Goal: Information Seeking & Learning: Learn about a topic

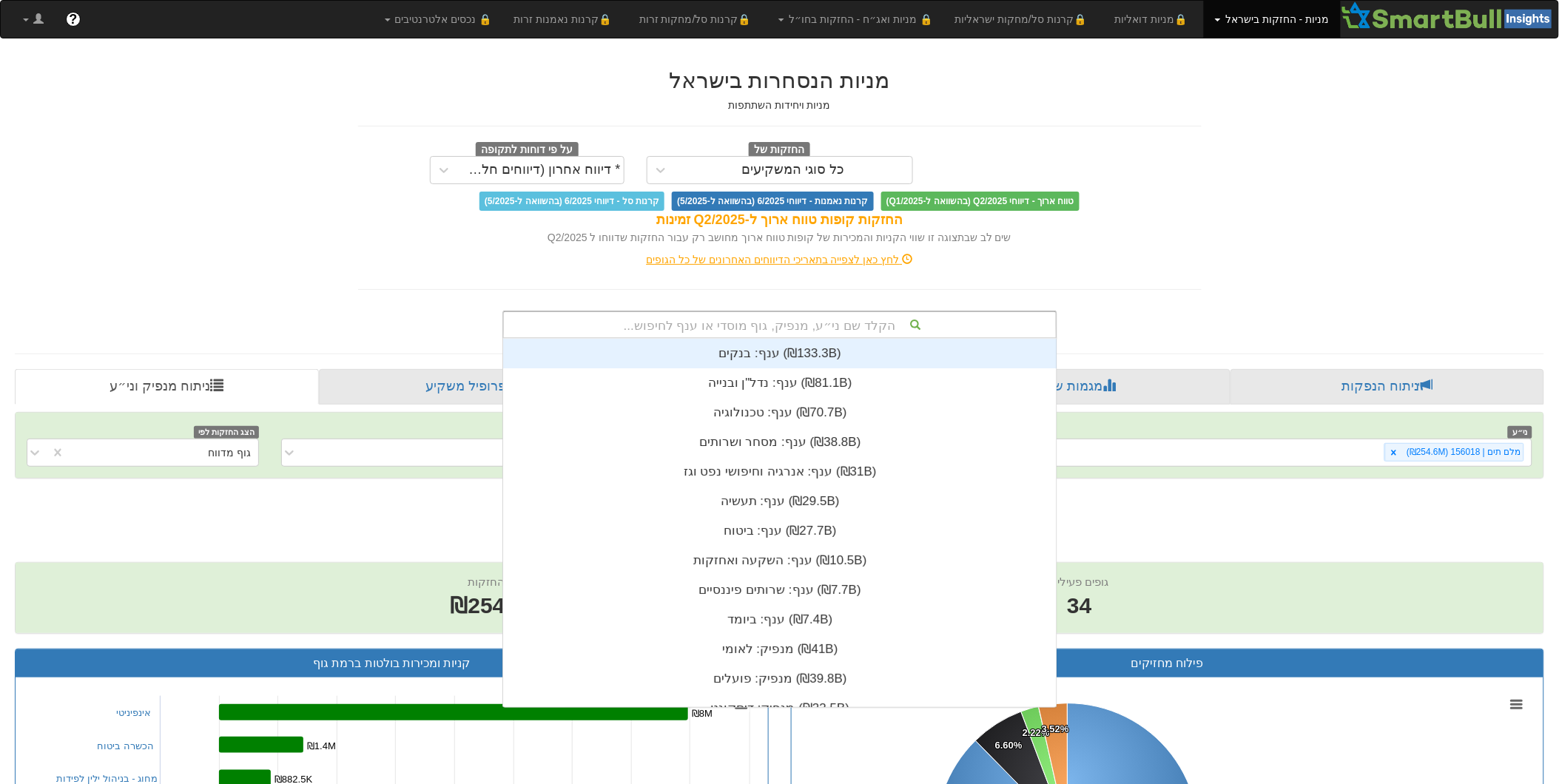
click at [771, 323] on div "הקלד שם ני״ע, מנפיק, גוף מוסדי או ענף לחיפוש..." at bounding box center [780, 324] width 552 height 25
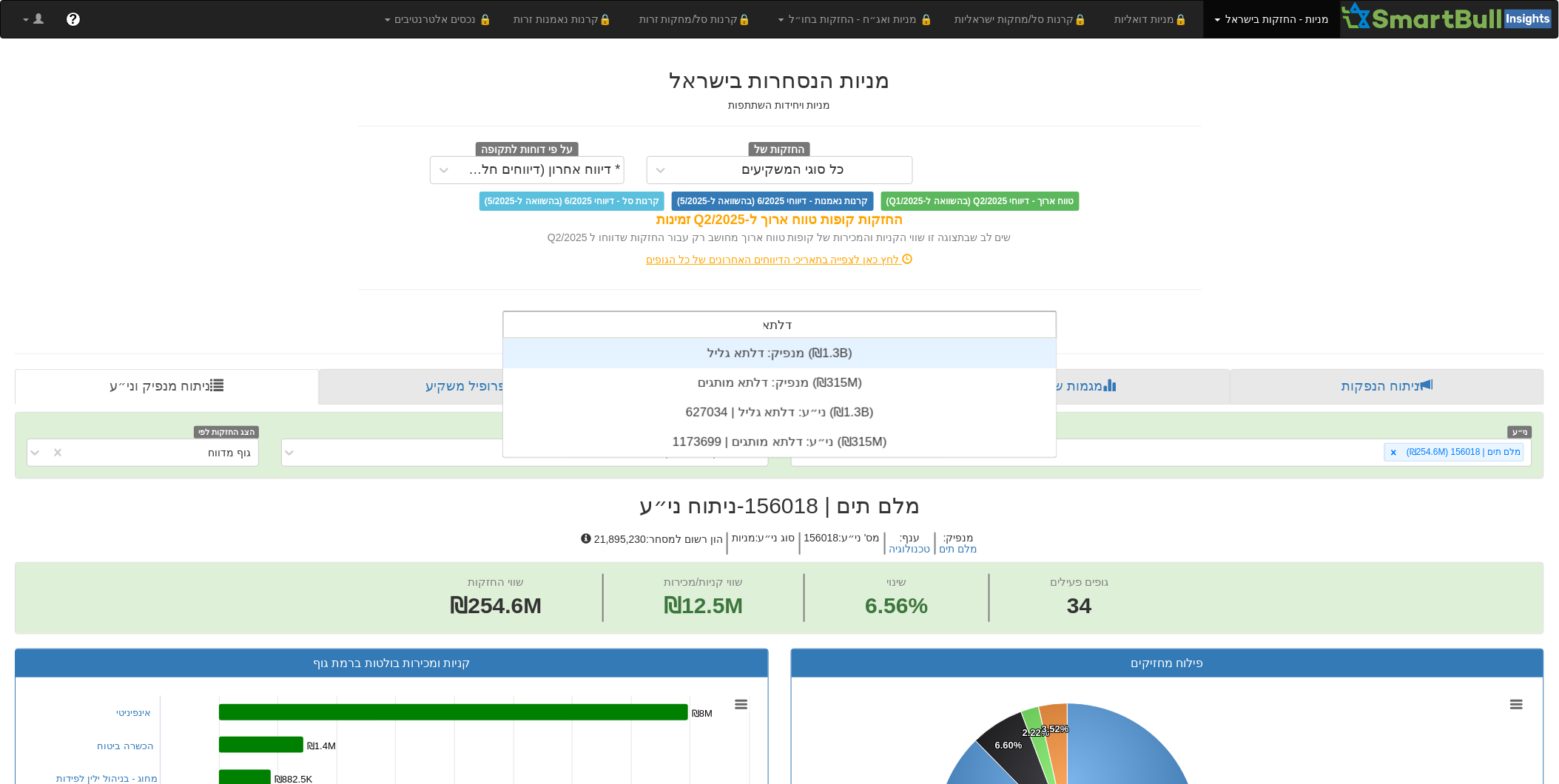
type input "דלתא"
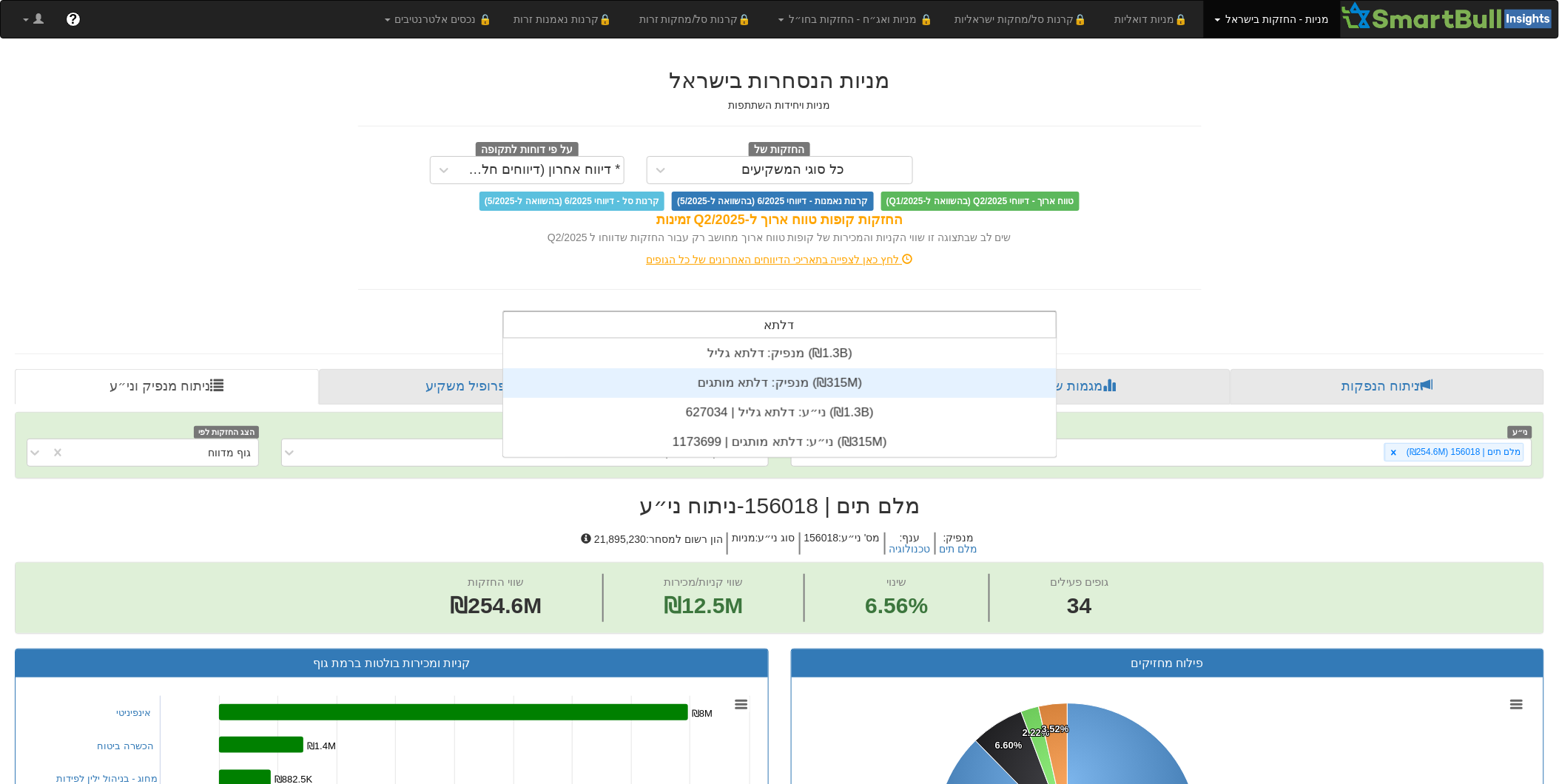
click at [772, 379] on div "מנפיק: ‏דלתא מותגים ‎(₪315M)‎" at bounding box center [780, 383] width 554 height 30
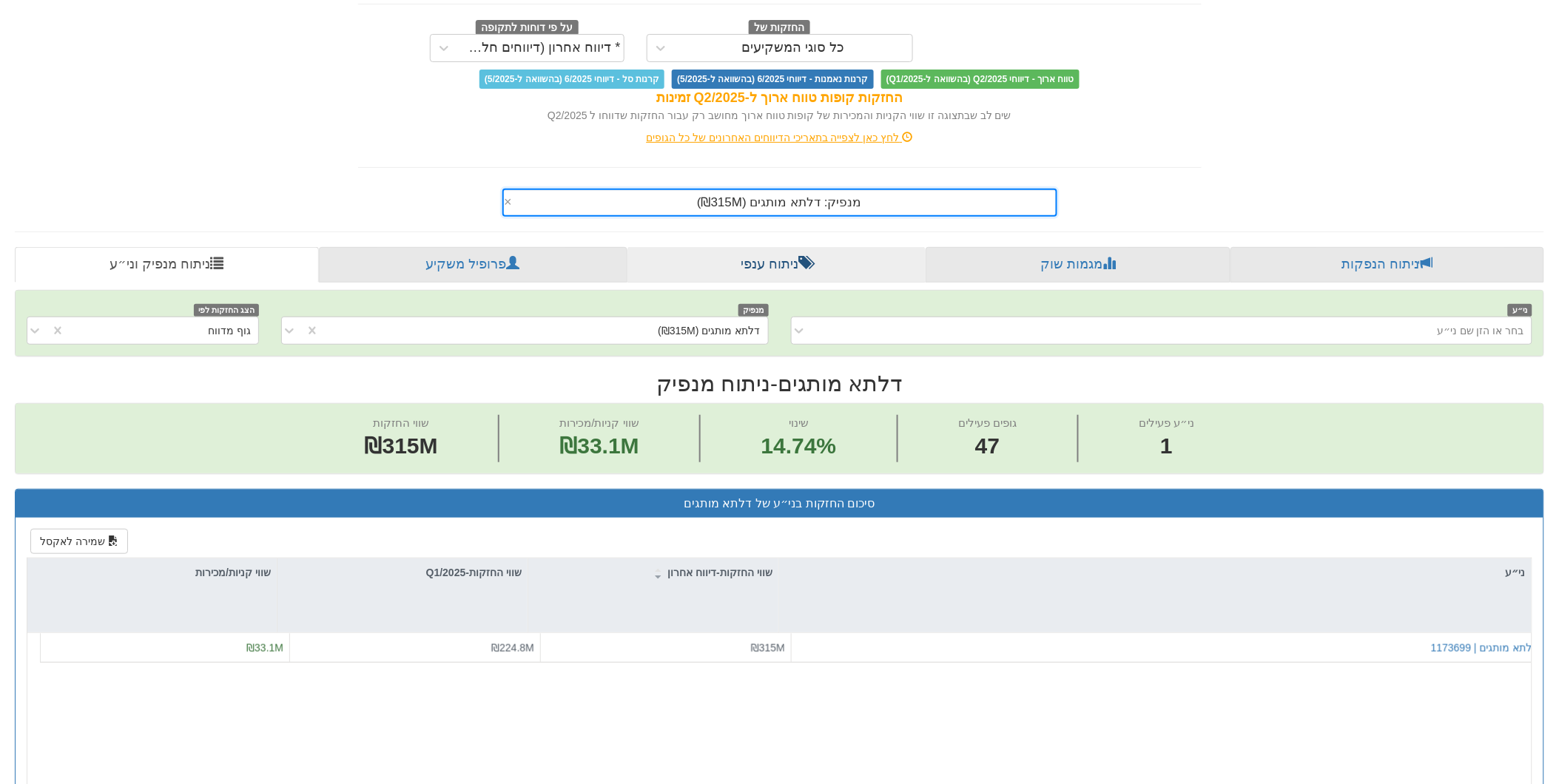
scroll to position [246, 0]
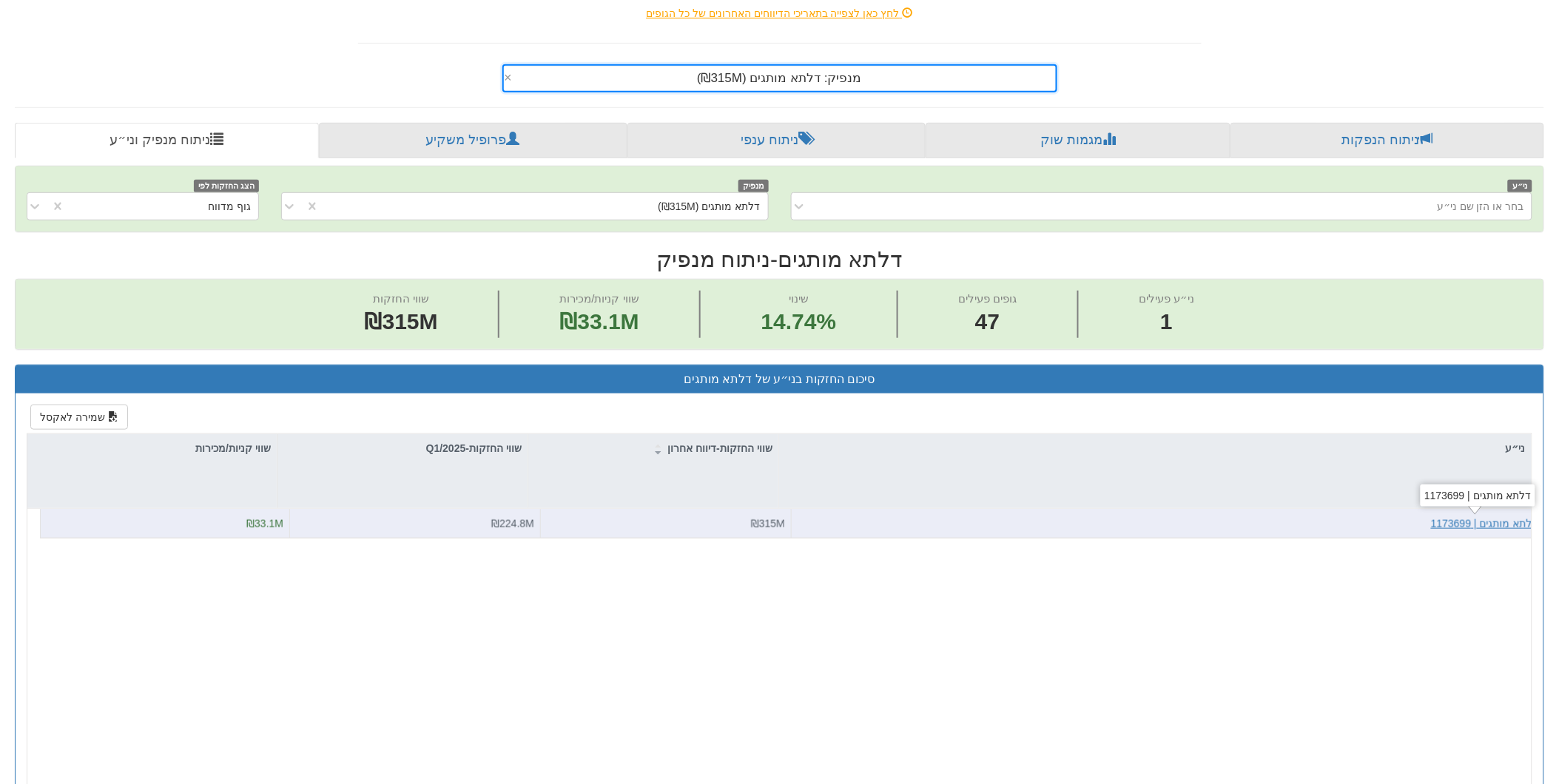
click at [1497, 521] on div "דלתא מותגים | 1173699" at bounding box center [1485, 523] width 107 height 14
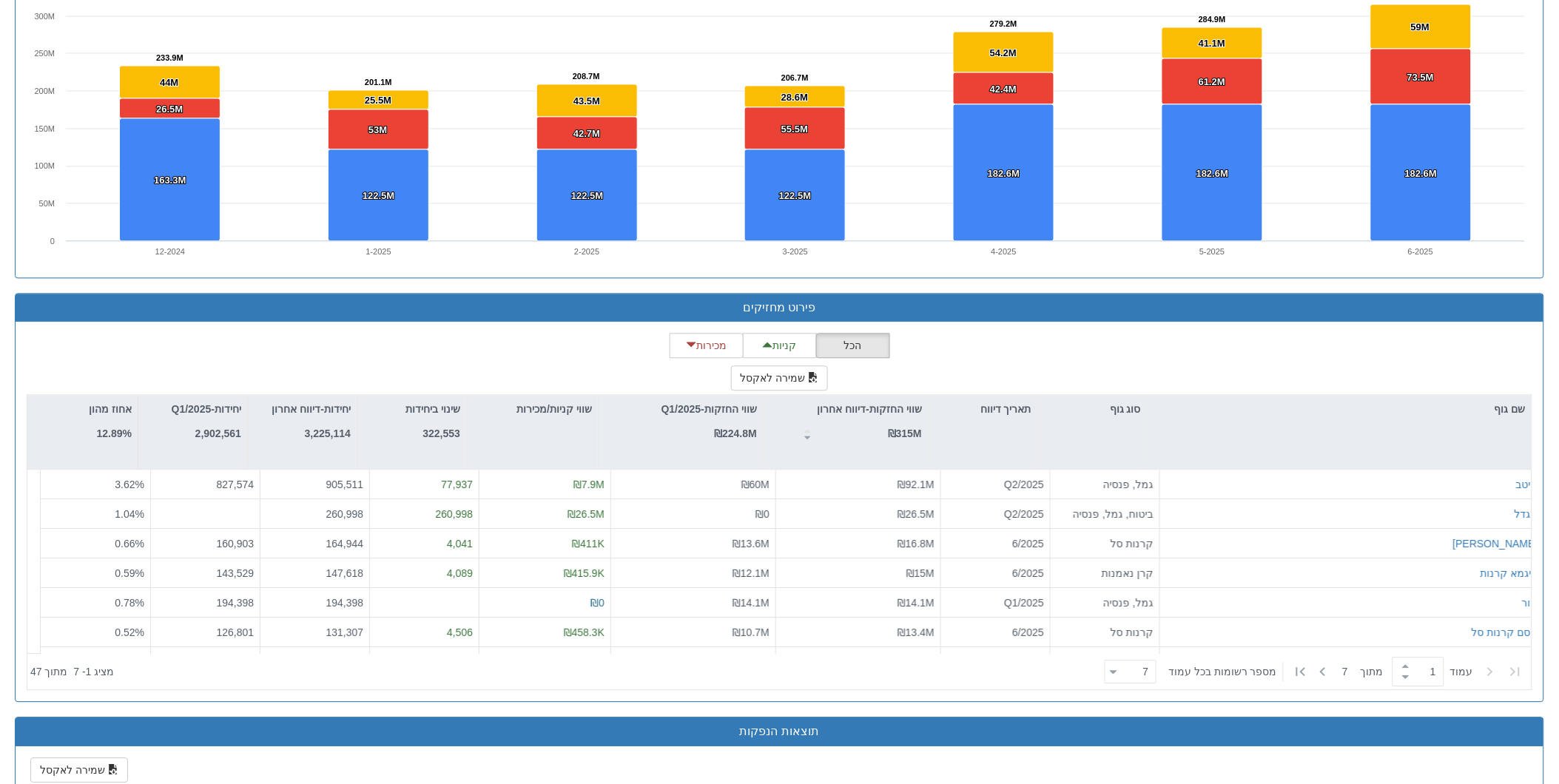
scroll to position [1232, 0]
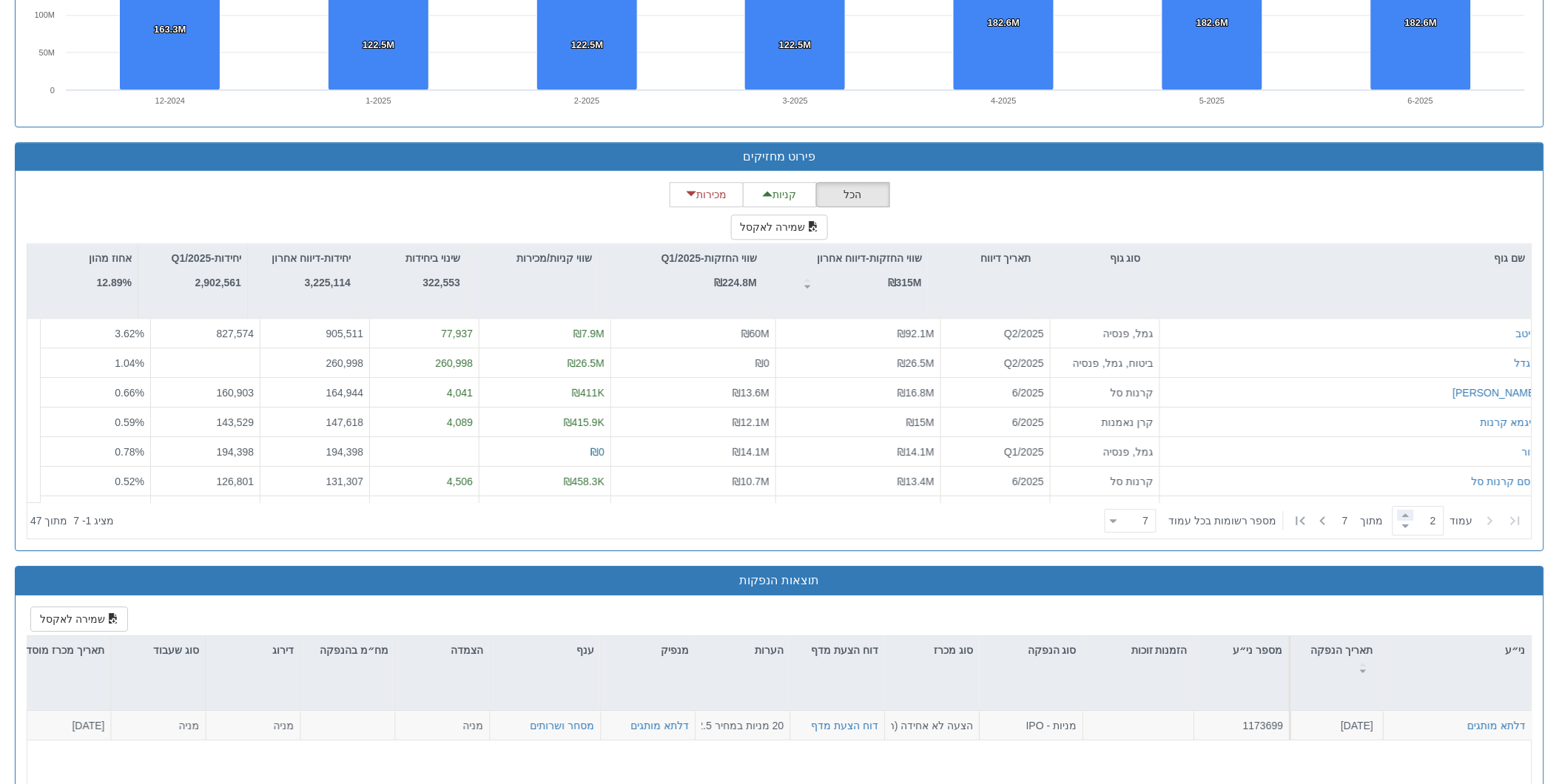
click at [1398, 513] on span at bounding box center [1406, 515] width 16 height 11
click at [1398, 525] on span at bounding box center [1406, 526] width 16 height 11
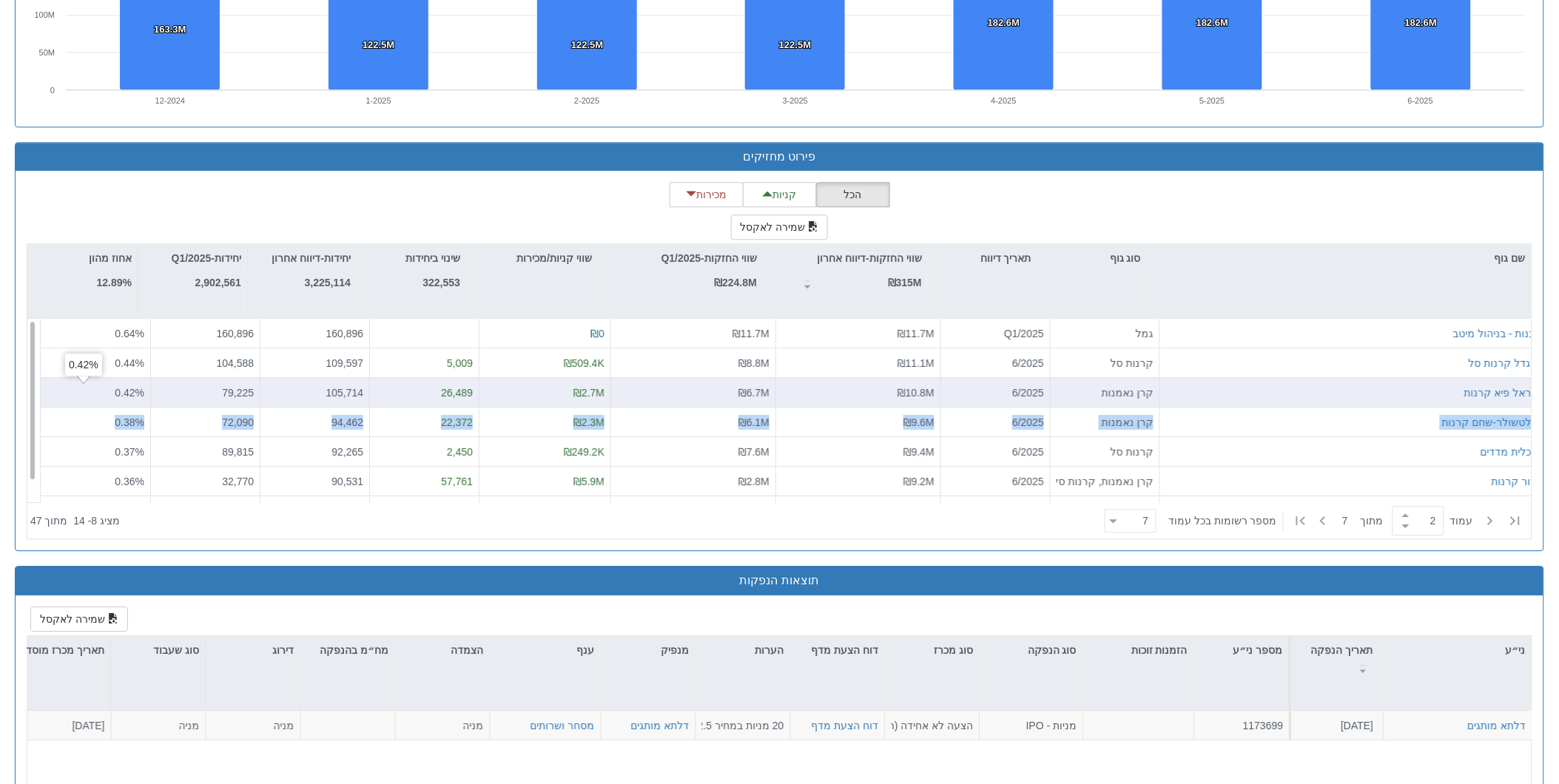
drag, startPoint x: 28, startPoint y: 425, endPoint x: 39, endPoint y: 400, distance: 27.3
click at [39, 319] on div "גננות - בניהול מיטב גמל Q1/2025 ₪11.7M ₪11.7M ₪0 160,896 160,896 0.64 % מגדל קר…" at bounding box center [786, 319] width 1517 height 0
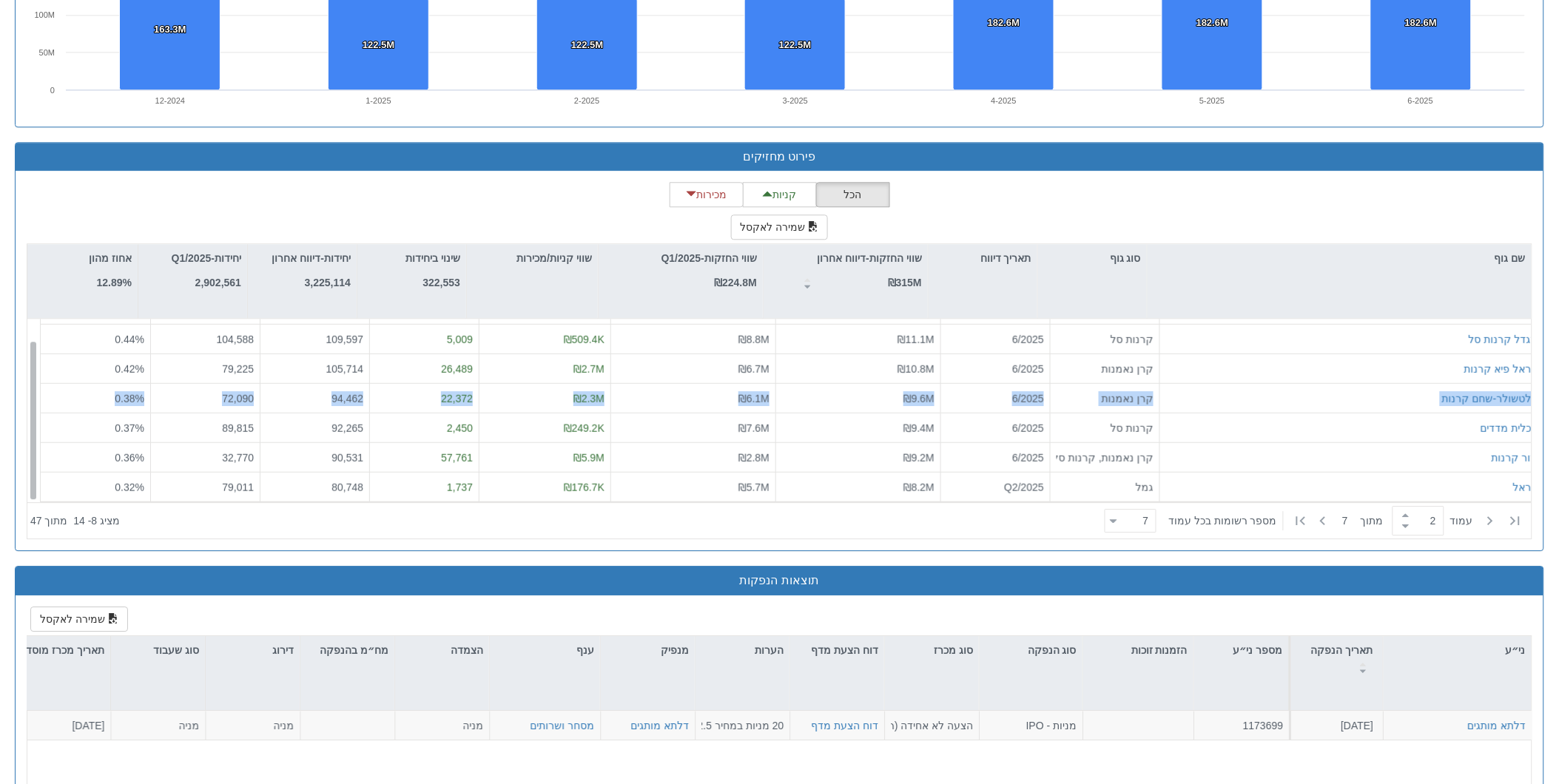
scroll to position [0, 0]
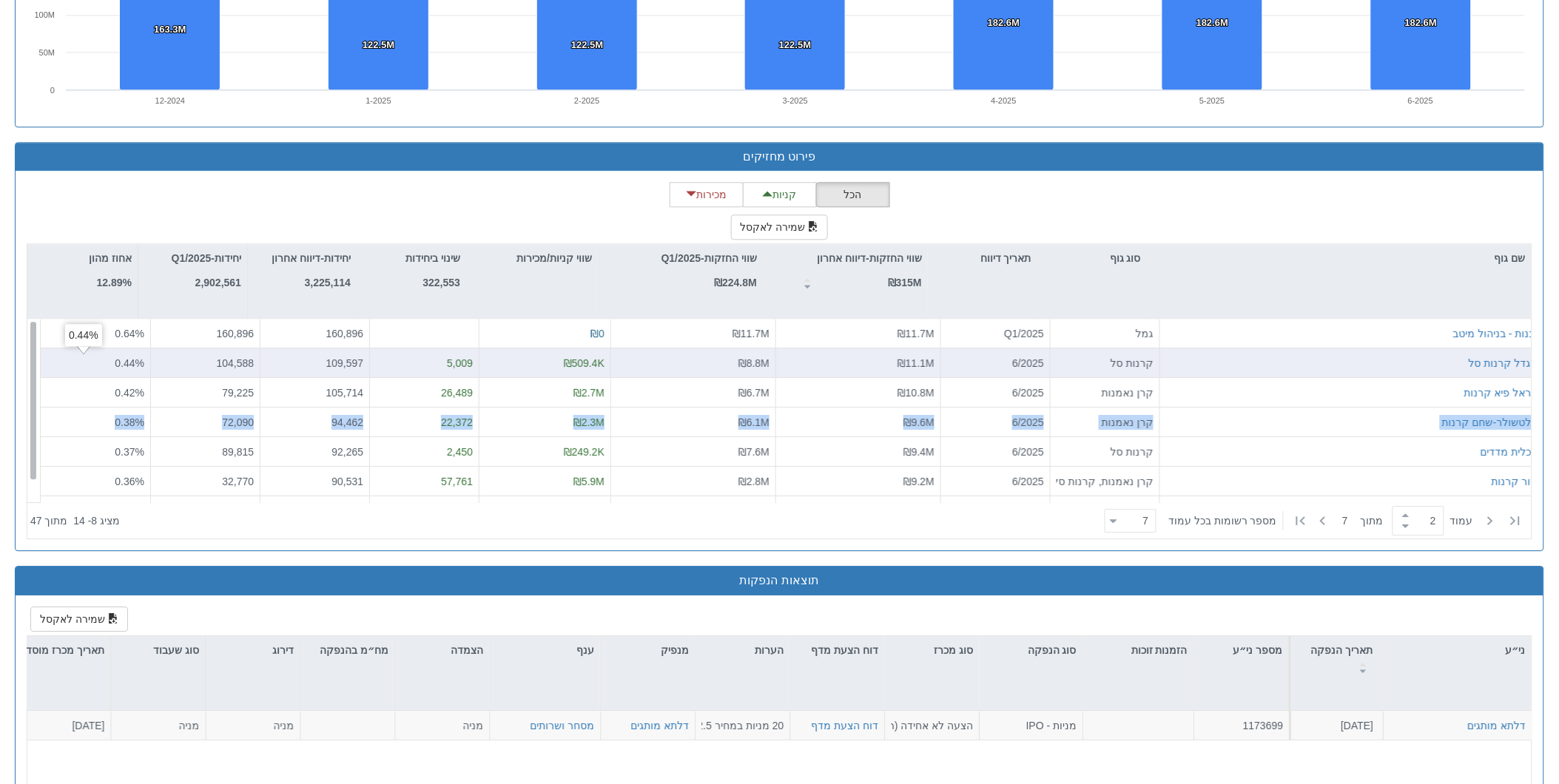
drag, startPoint x: 39, startPoint y: 400, endPoint x: 45, endPoint y: 362, distance: 38.5
click at [45, 362] on div "גננות - בניהול מיטב גמל Q1/2025 ₪11.7M ₪11.7M ₪0 160,896 160,896 0.64 % מגדל קר…" at bounding box center [779, 411] width 1504 height 184
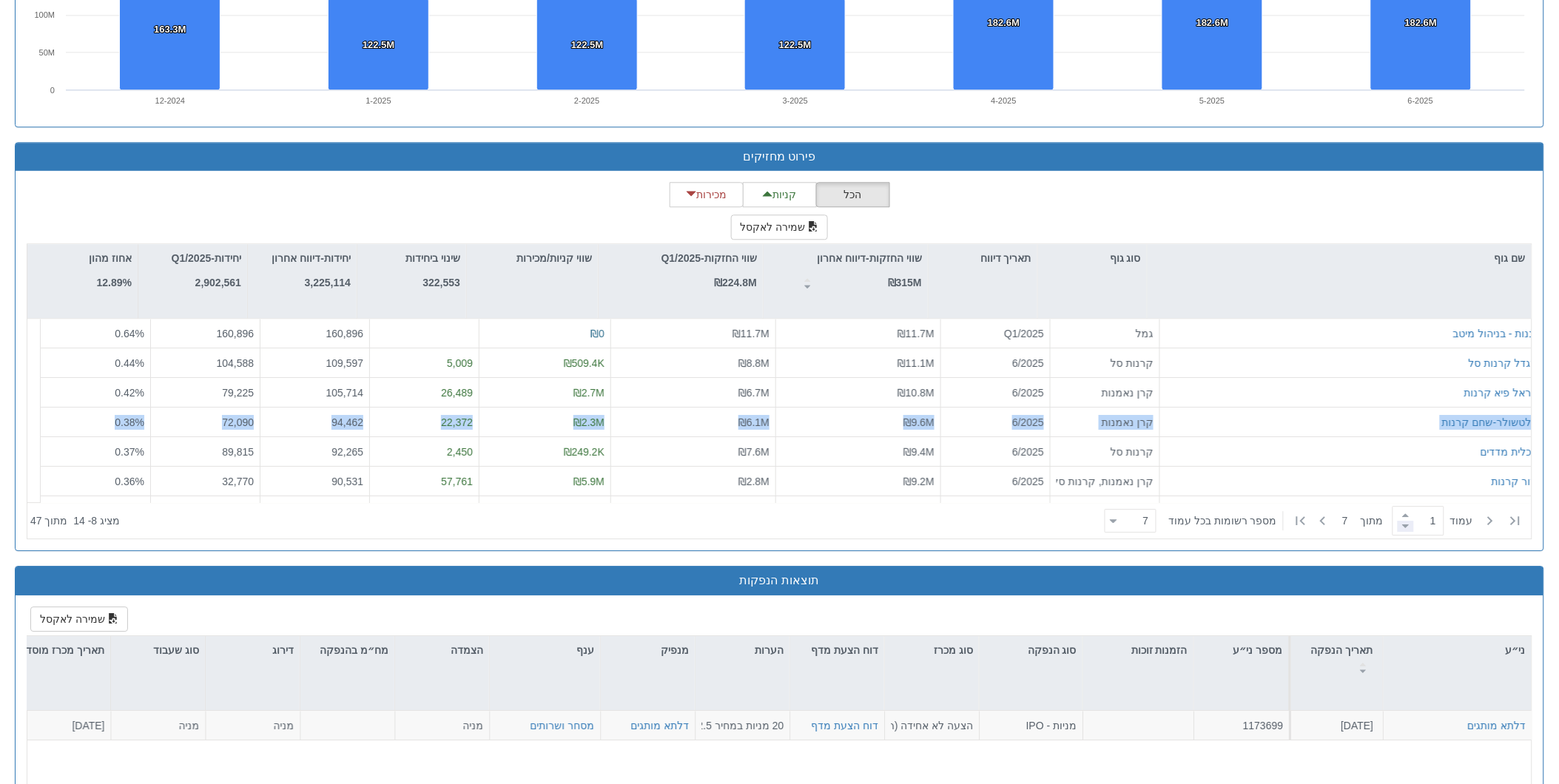
click at [1399, 521] on span at bounding box center [1406, 526] width 16 height 11
type input "1"
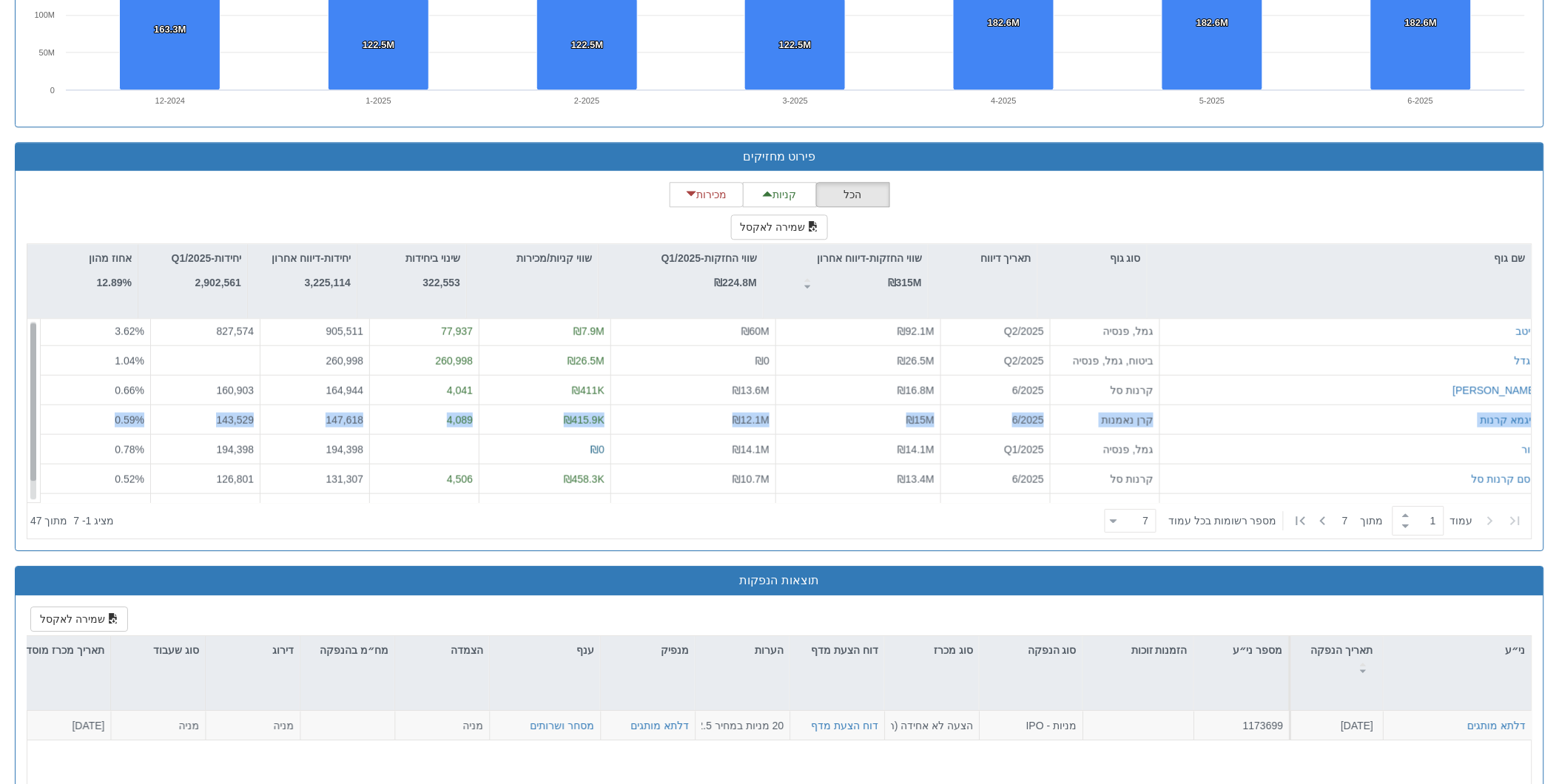
scroll to position [24, 0]
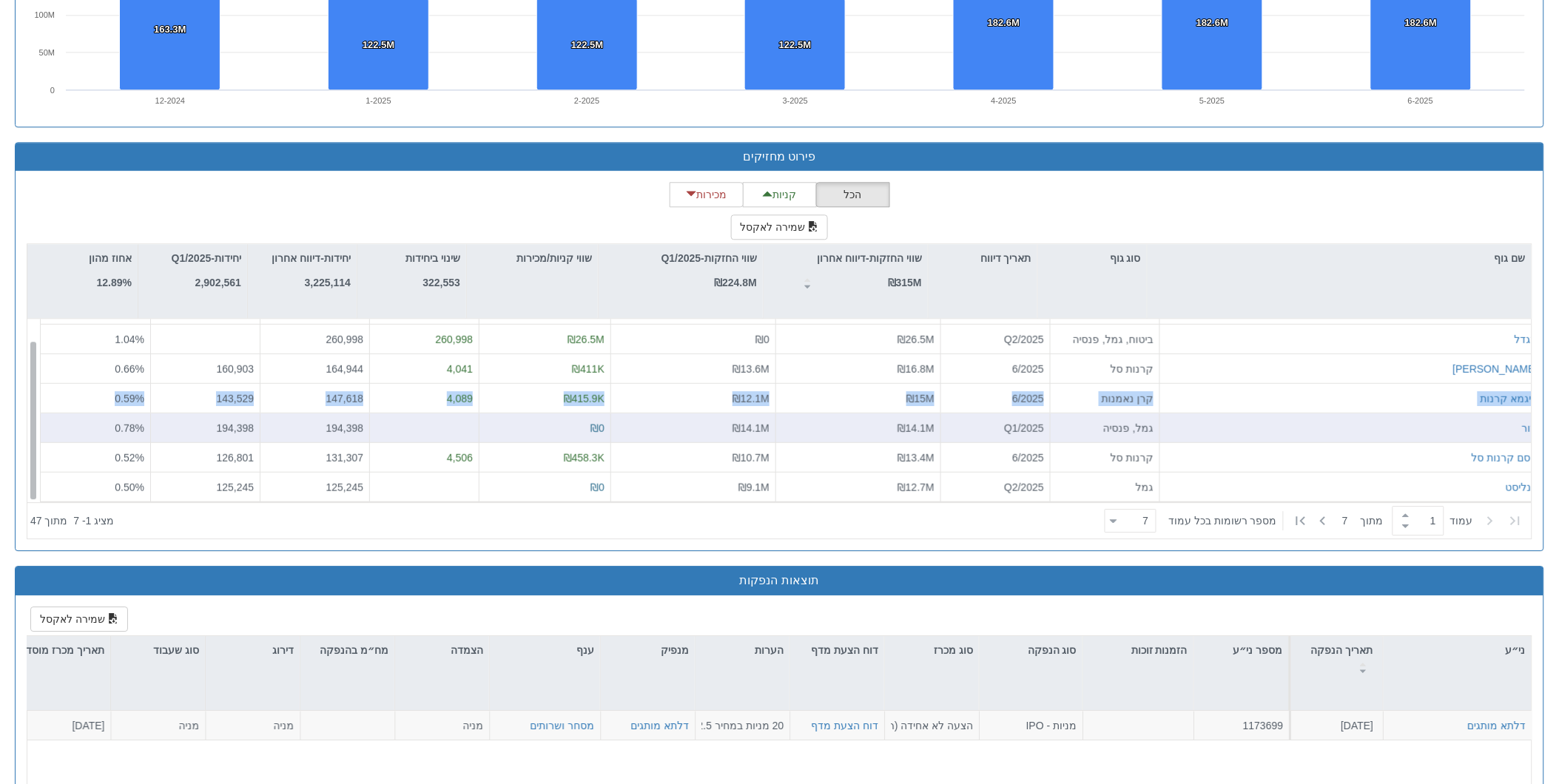
drag, startPoint x: 34, startPoint y: 390, endPoint x: 30, endPoint y: 416, distance: 26.3
click at [30, 416] on div "מיטב גמל, פנסיה Q2/2025 ₪92.1M ₪60M ₪7.9M 77,937 905,511 827,574 3.62 % מגדל בי…" at bounding box center [779, 411] width 1504 height 184
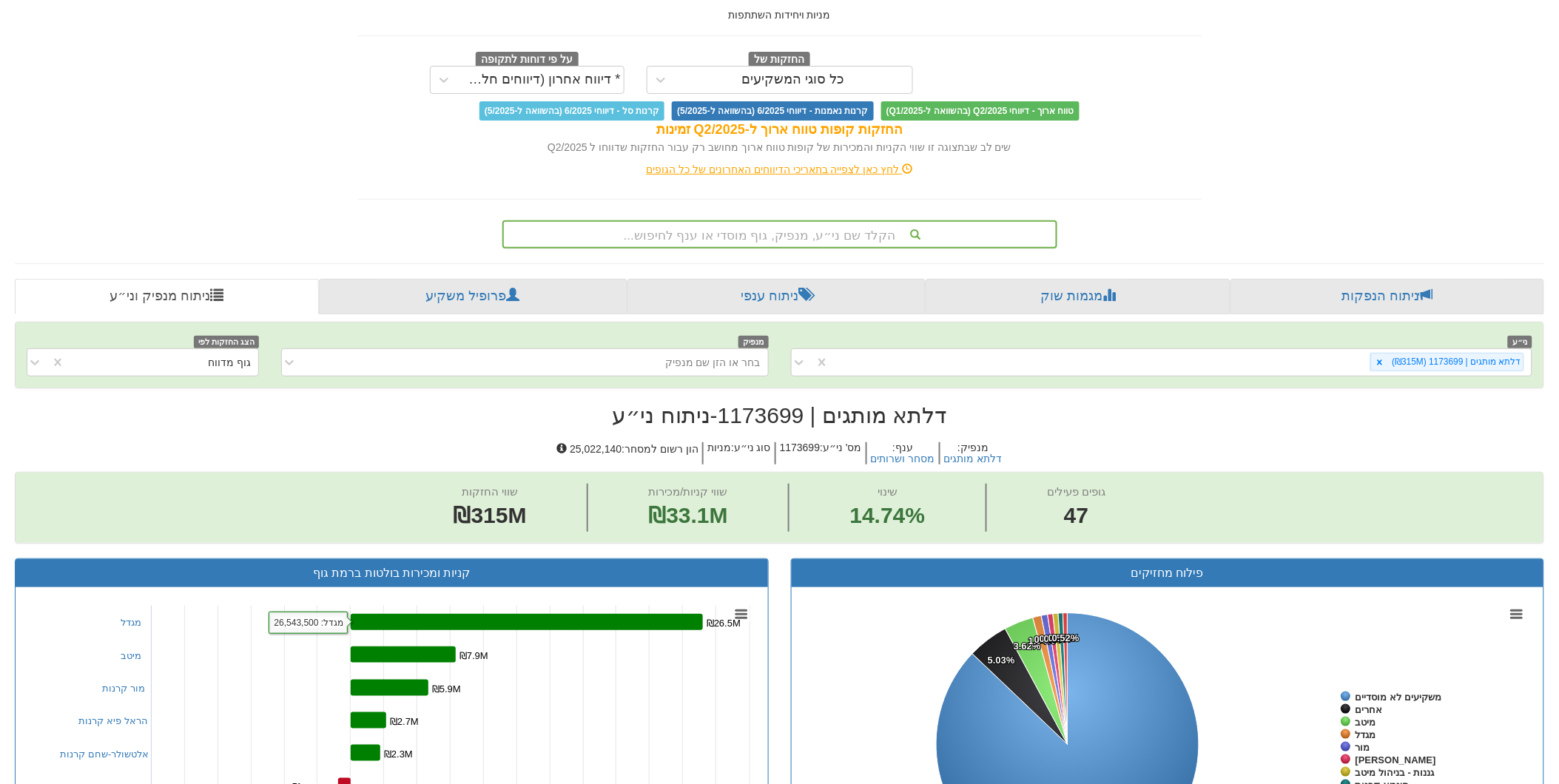
scroll to position [82, 0]
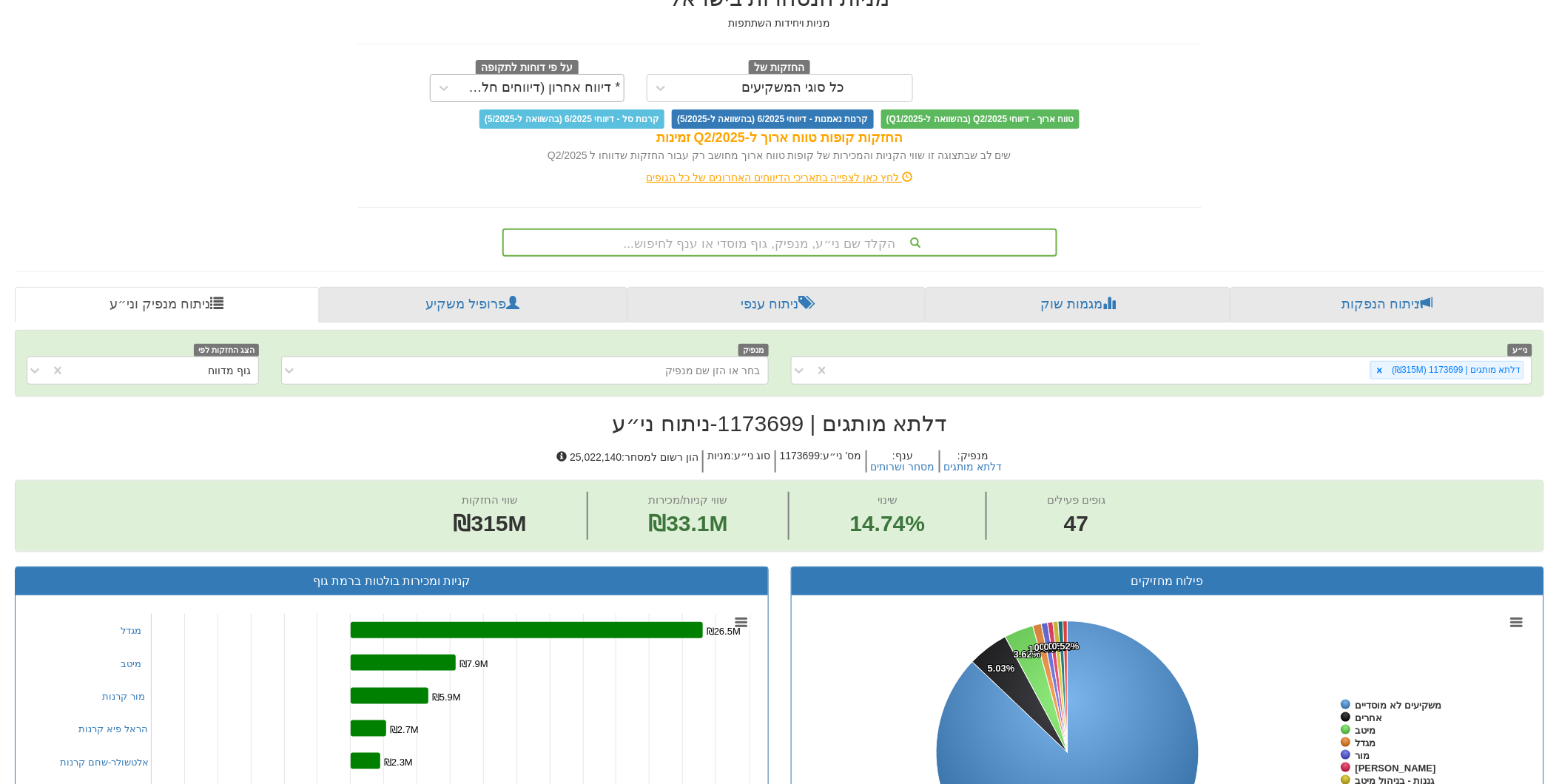
click at [583, 93] on div "* דיווח אחרון (דיווחים חלקיים)" at bounding box center [541, 87] width 159 height 14
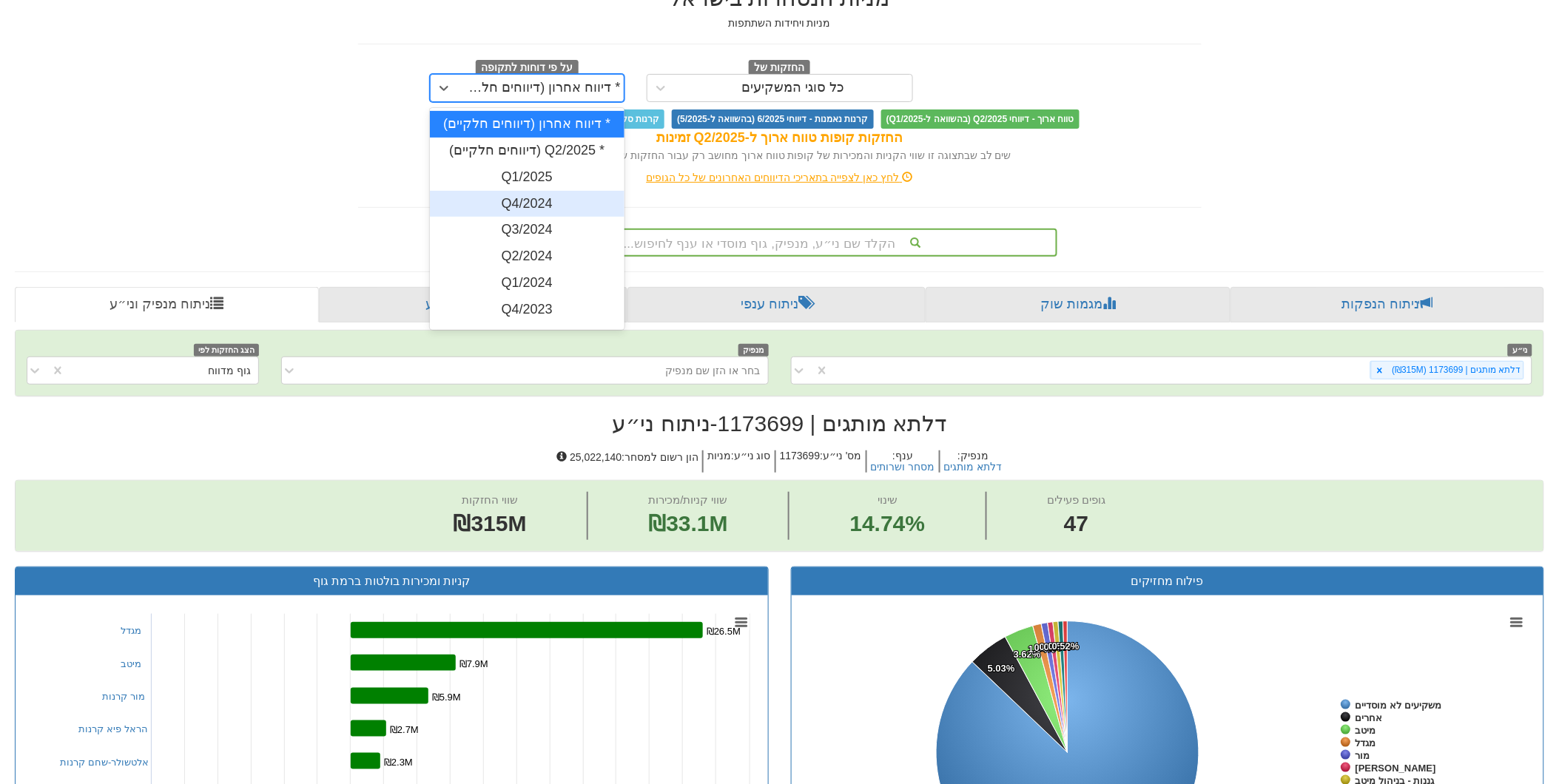
click at [557, 197] on div "Q4/2024" at bounding box center [527, 203] width 194 height 27
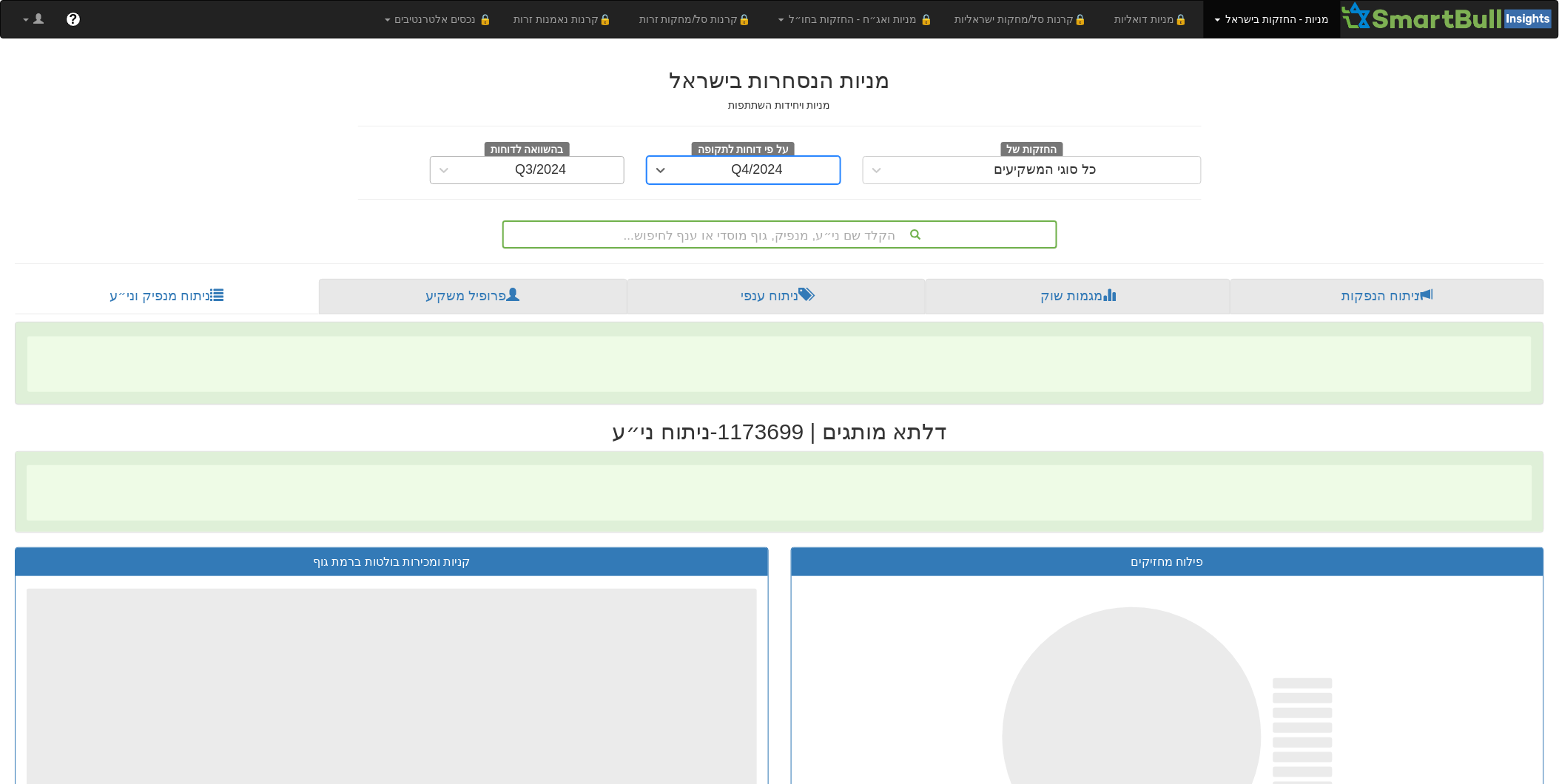
scroll to position [0, 2547]
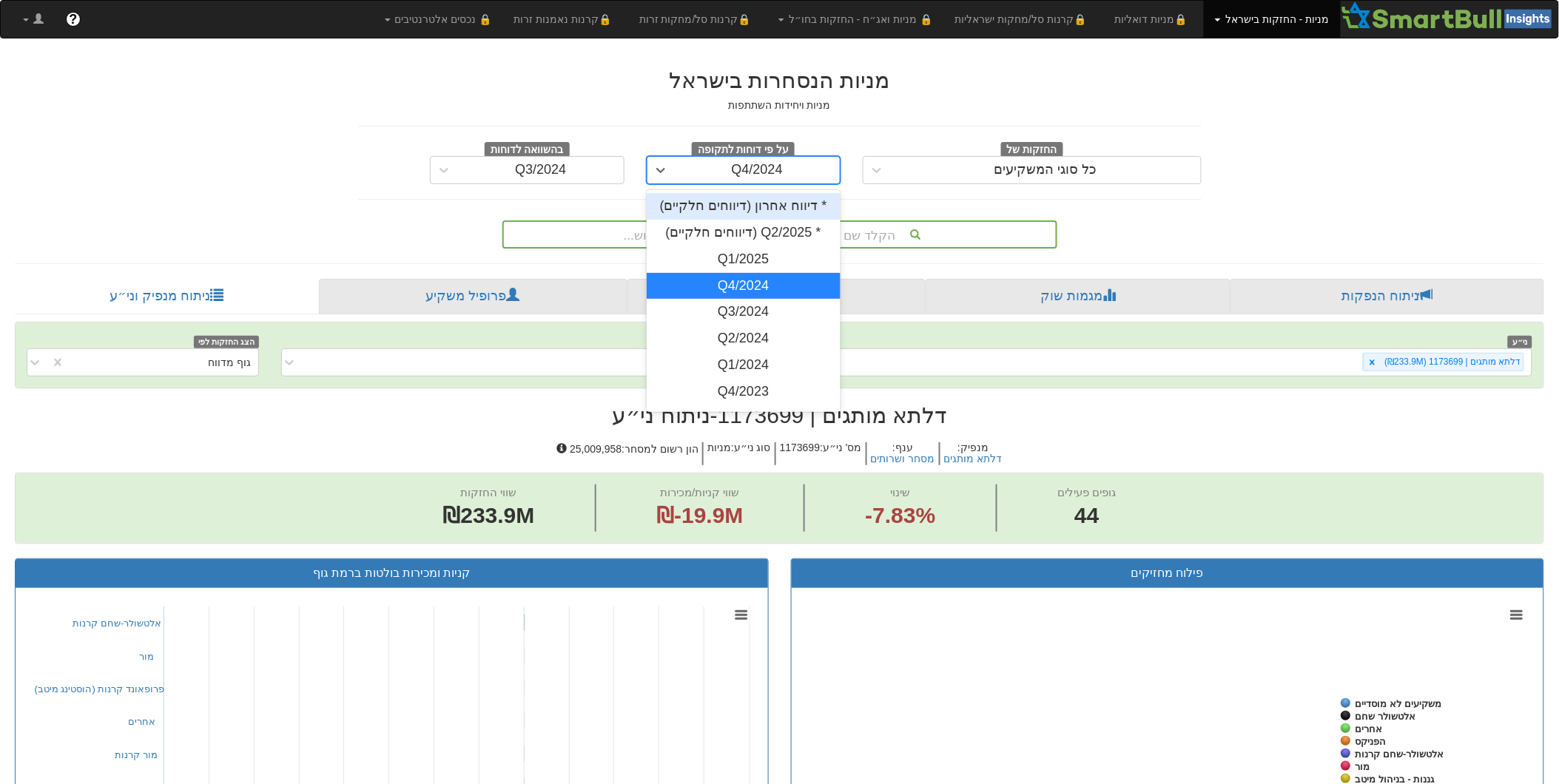
click at [700, 176] on div "Q4/2024" at bounding box center [758, 170] width 166 height 24
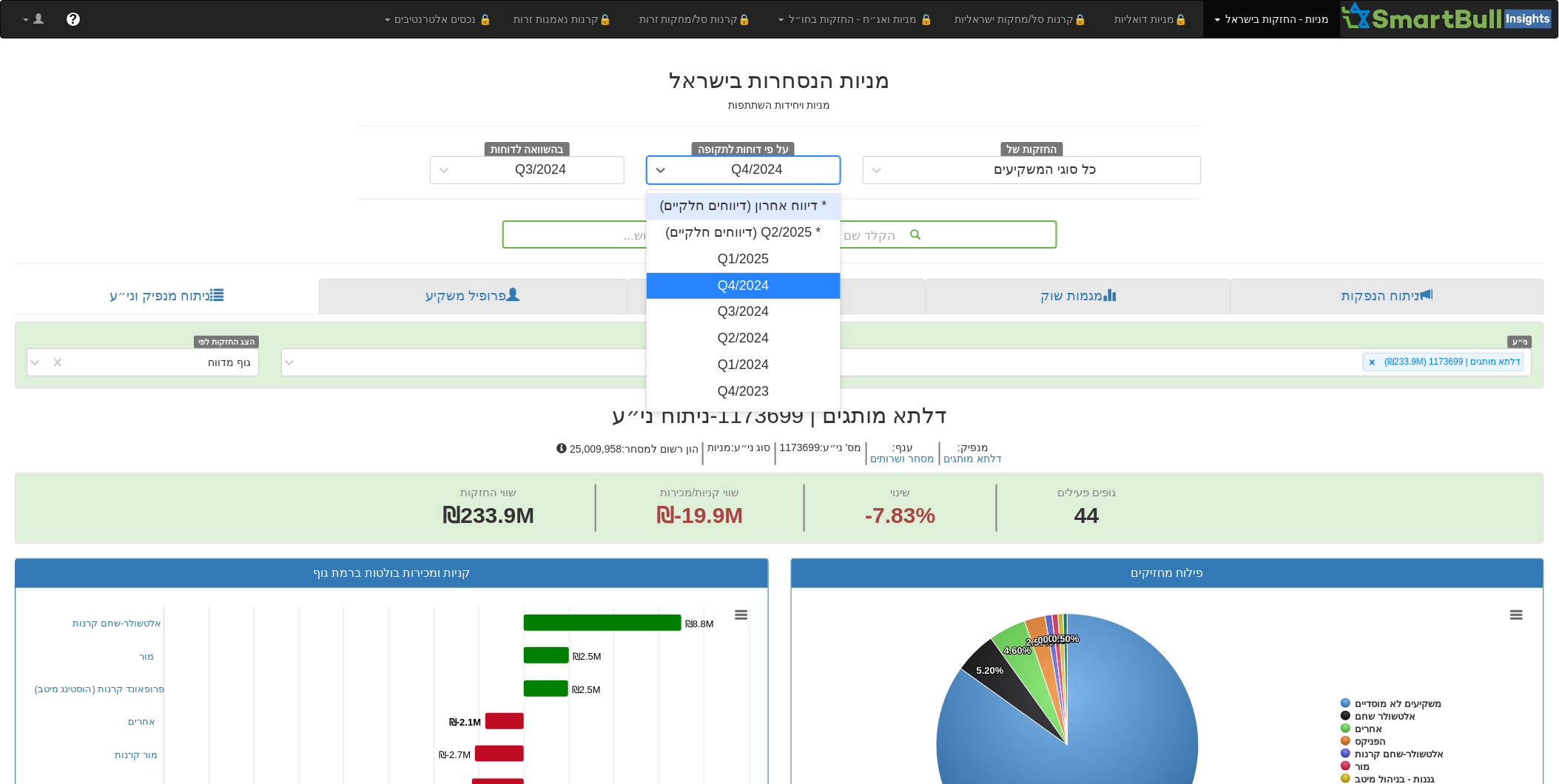
click at [712, 196] on div "* דיווח אחרון (דיווחים חלקיים)" at bounding box center [744, 206] width 194 height 27
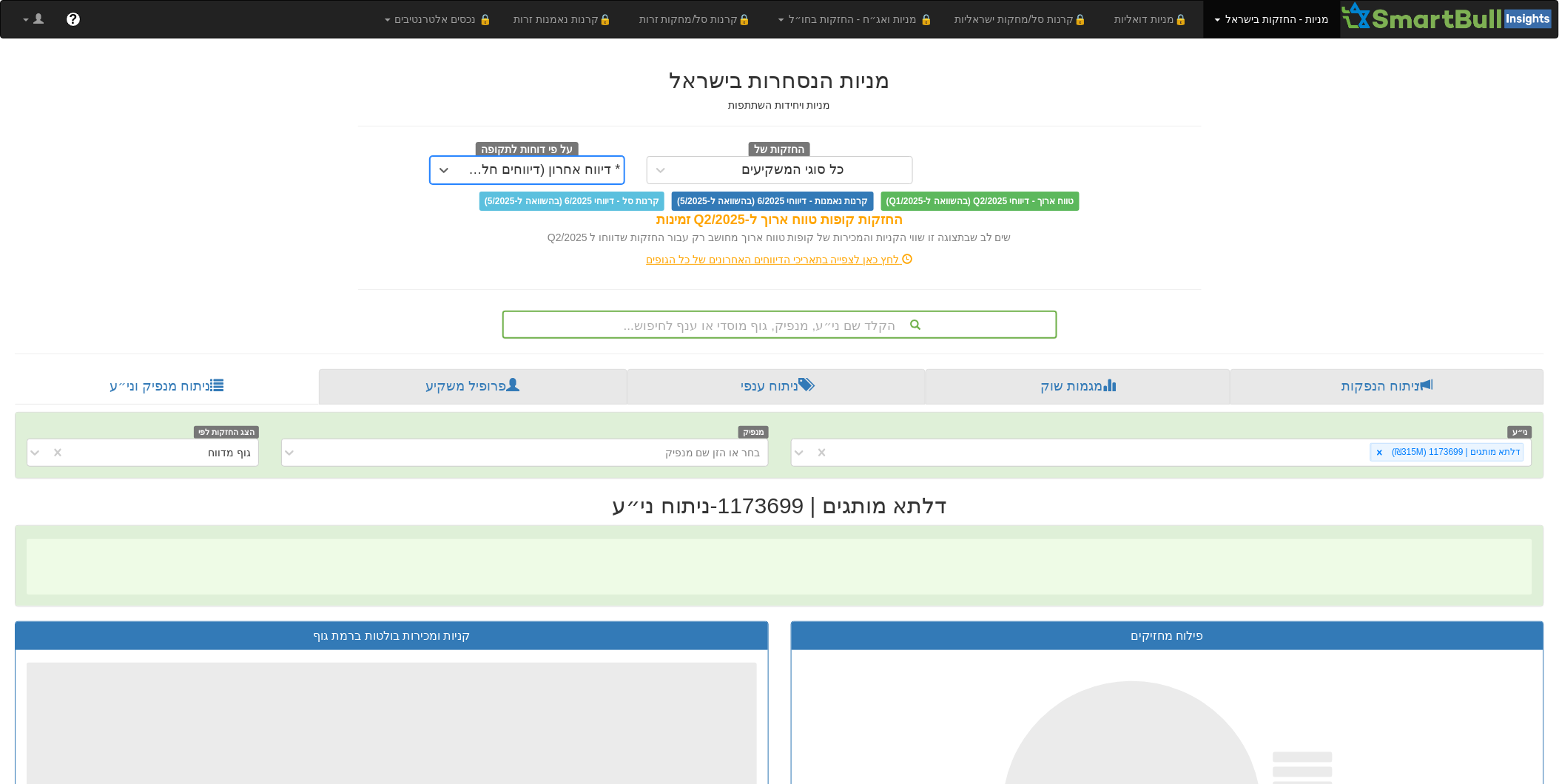
scroll to position [0, 2547]
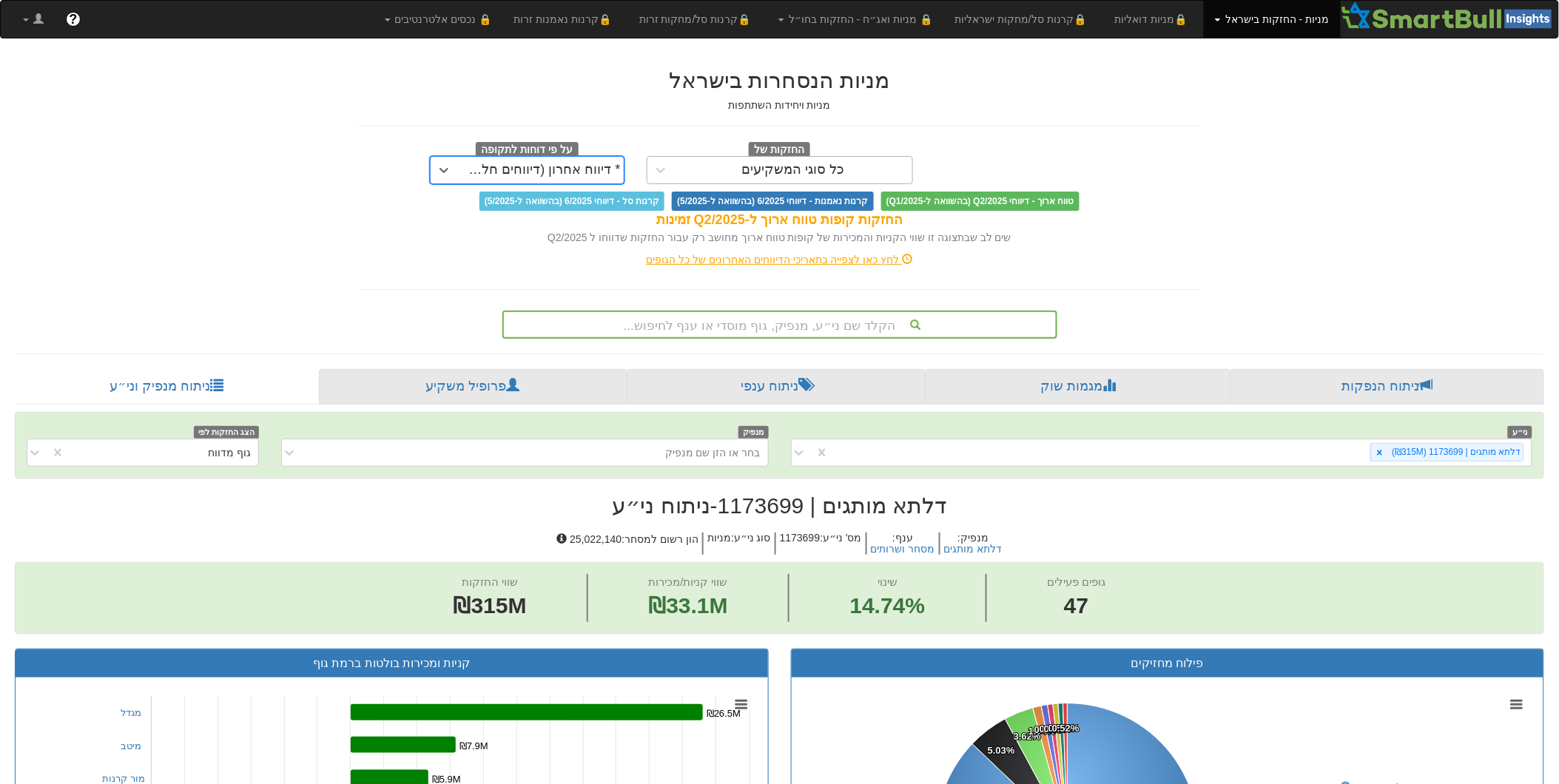
click at [693, 183] on div "כל סוגי המשקיעים" at bounding box center [780, 170] width 267 height 28
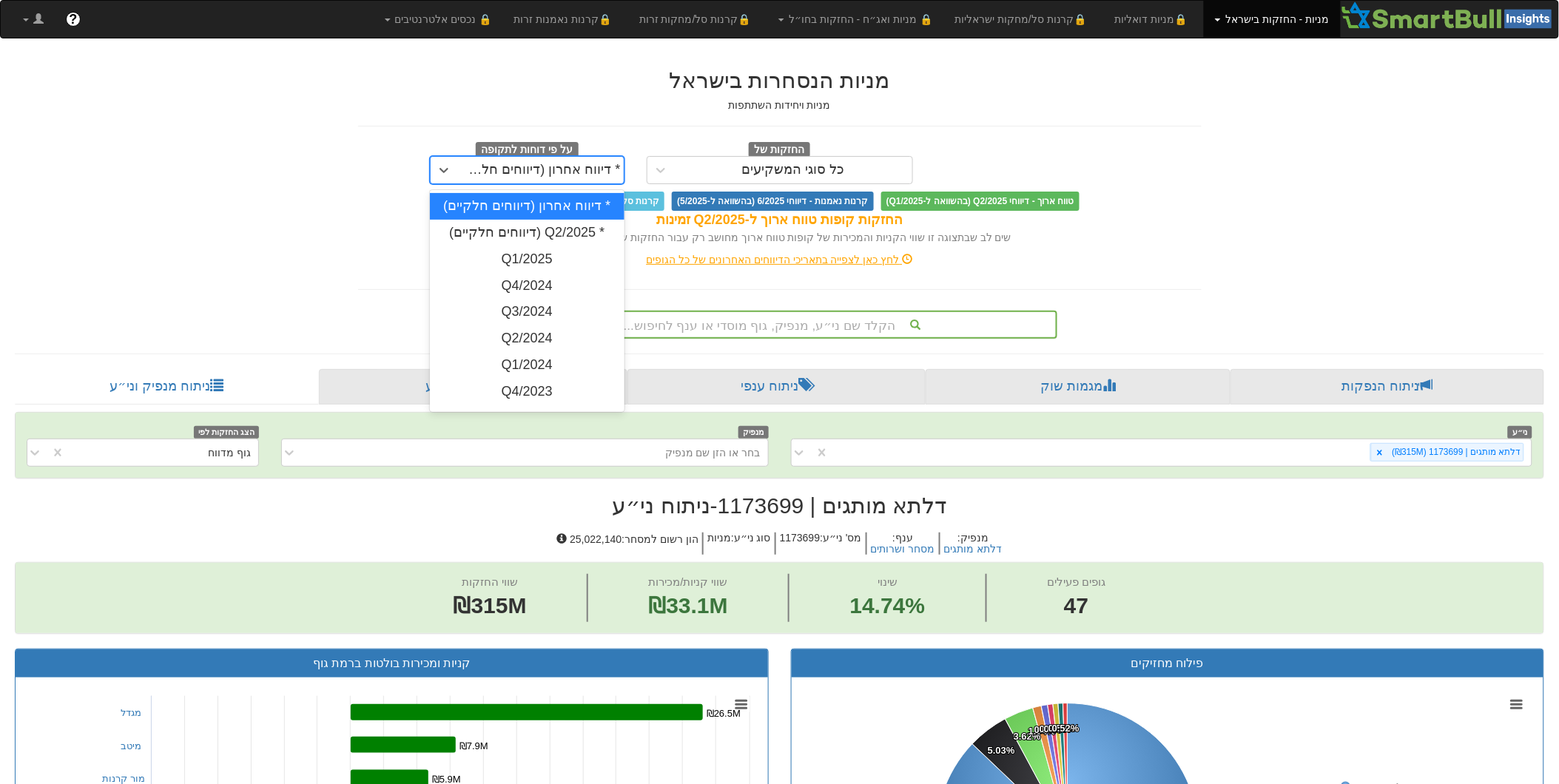
click at [492, 161] on div "* דיווח אחרון (דיווחים חלקיים)" at bounding box center [541, 170] width 166 height 24
click at [538, 277] on div "Q4/2024" at bounding box center [527, 286] width 194 height 27
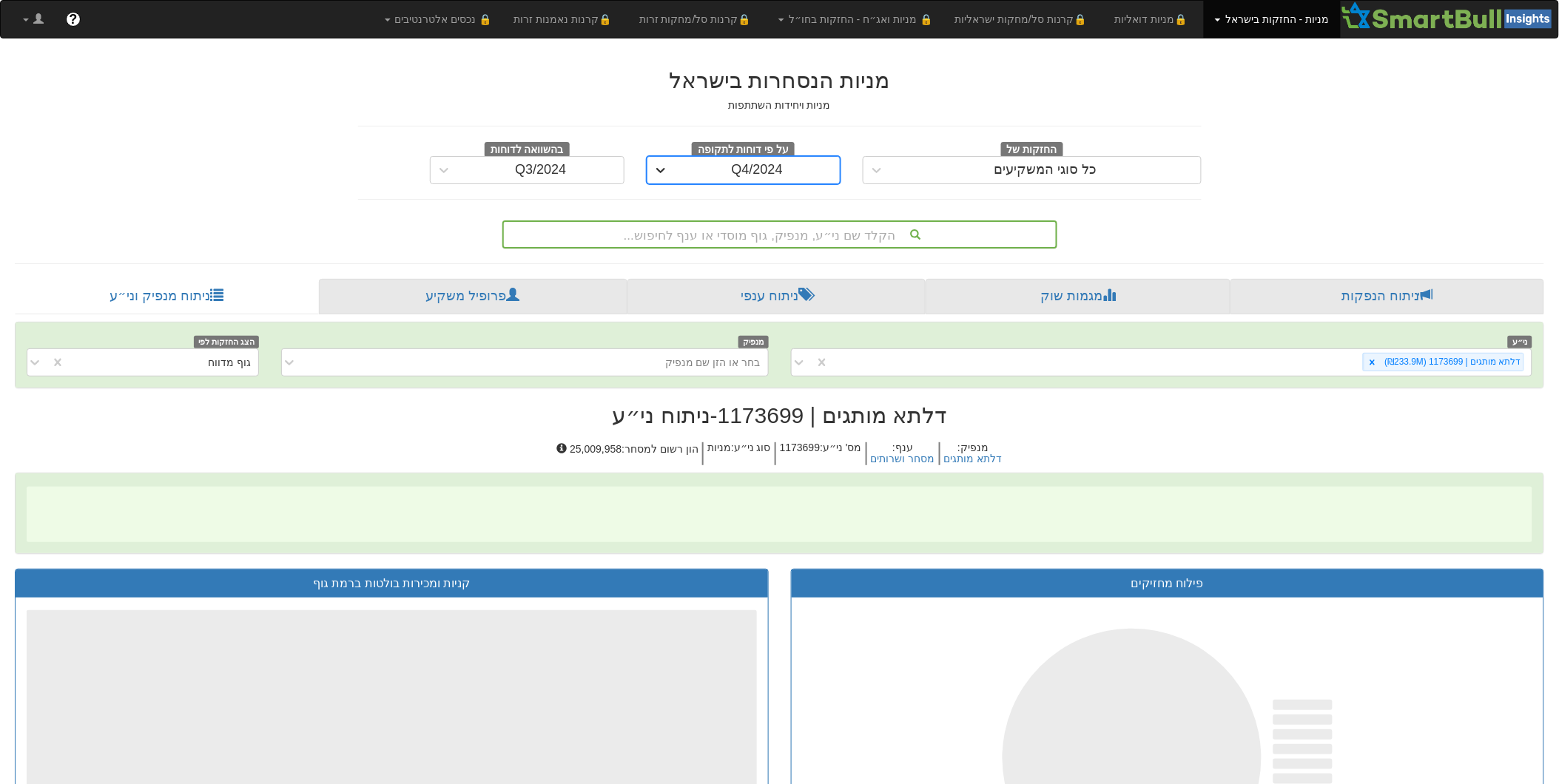
scroll to position [0, 2547]
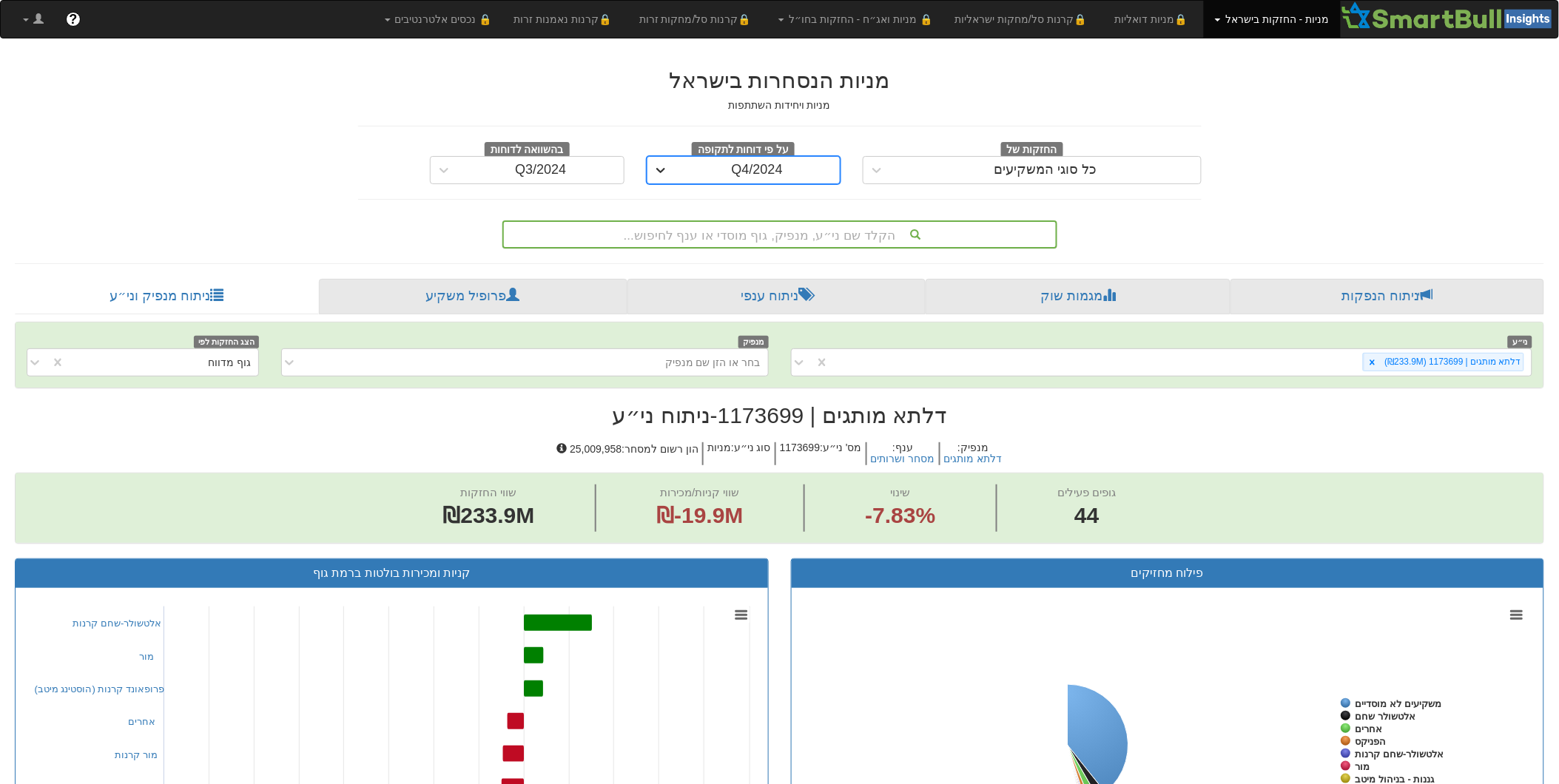
click at [656, 175] on icon at bounding box center [660, 169] width 14 height 14
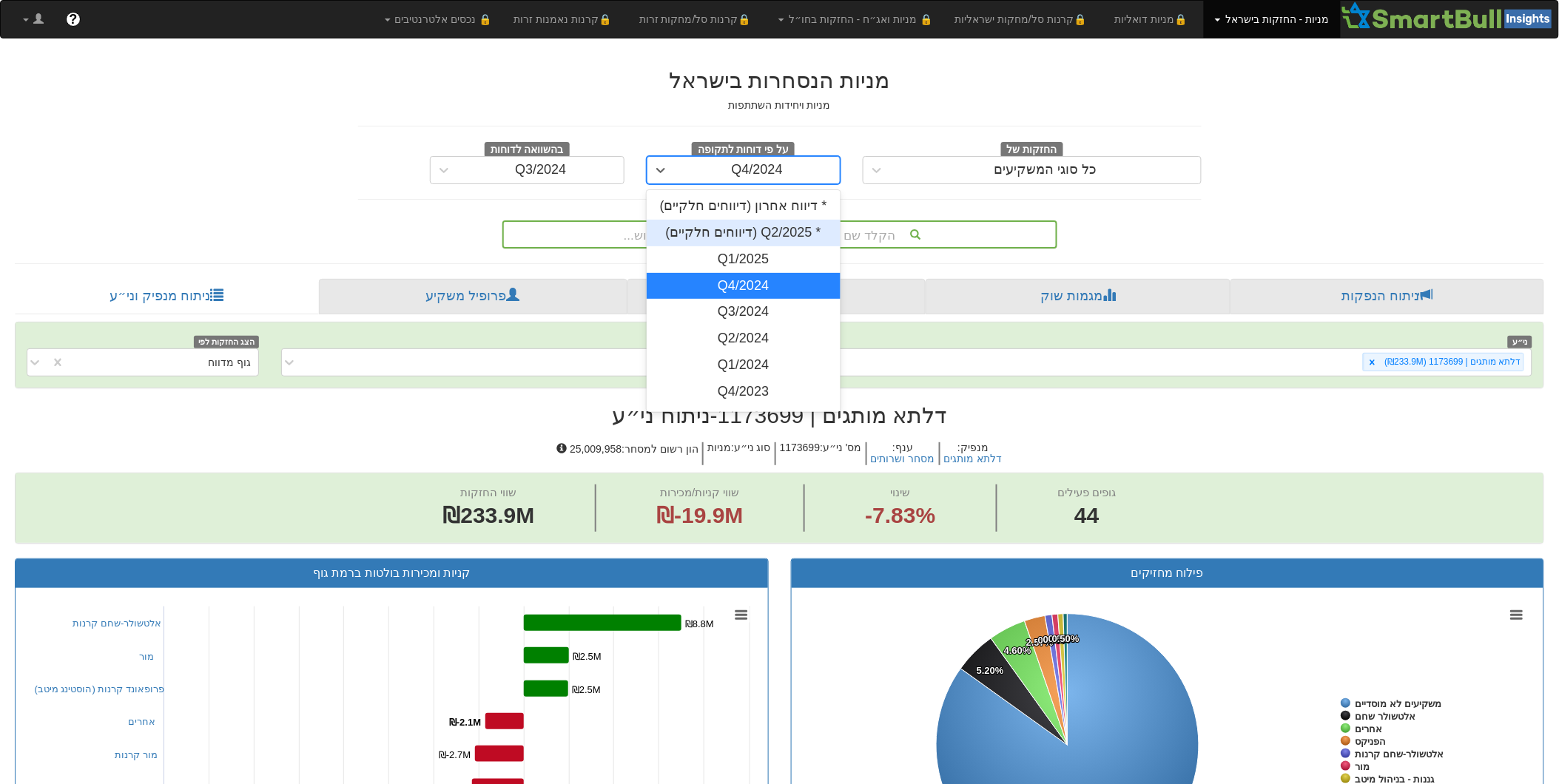
click at [714, 226] on div "* Q2/2025 (דיווחים חלקיים)" at bounding box center [744, 232] width 194 height 27
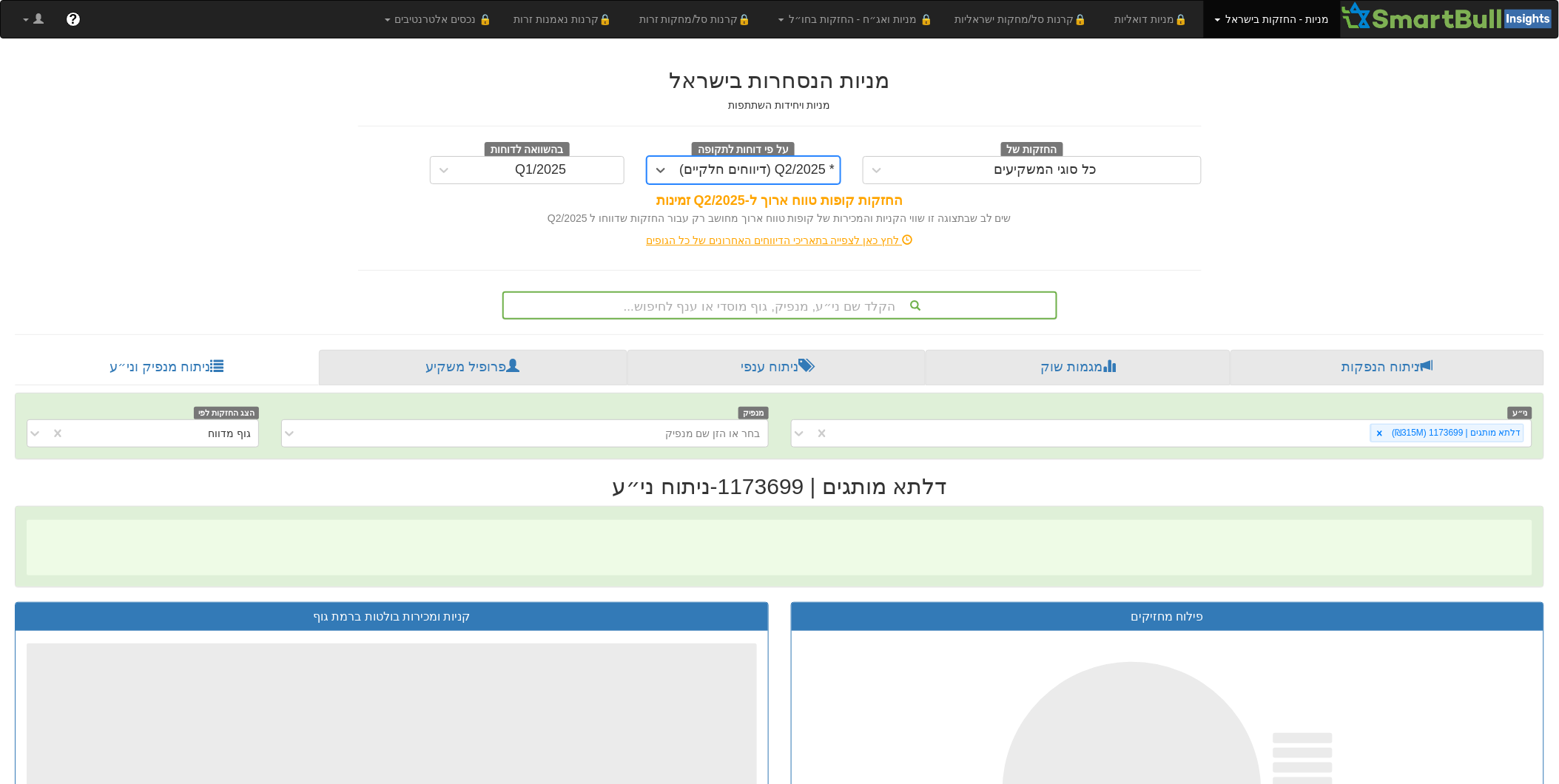
scroll to position [0, 2547]
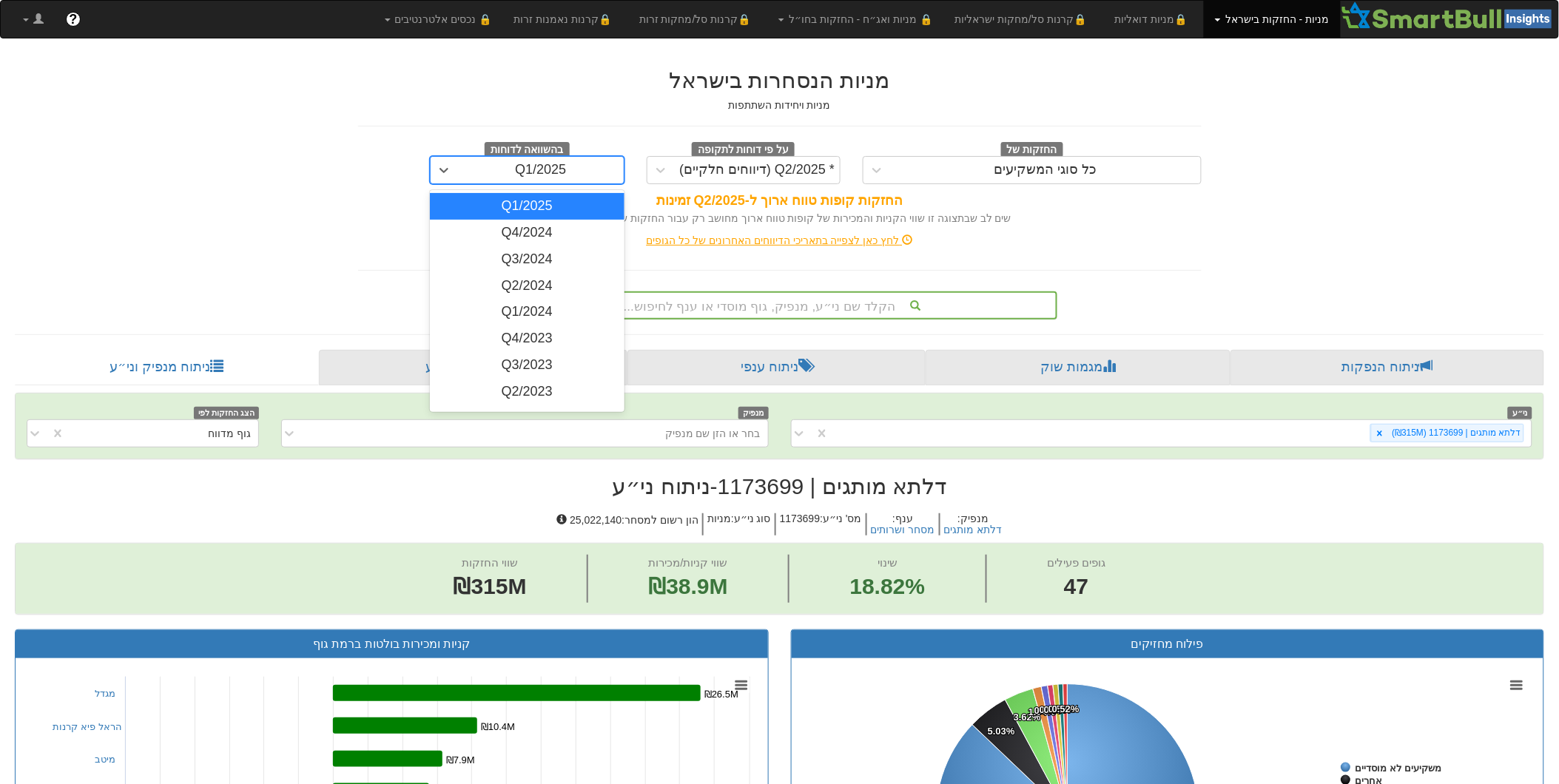
click at [552, 179] on div "Q1/2025" at bounding box center [541, 170] width 166 height 24
click at [541, 234] on div "Q4/2024" at bounding box center [527, 232] width 194 height 27
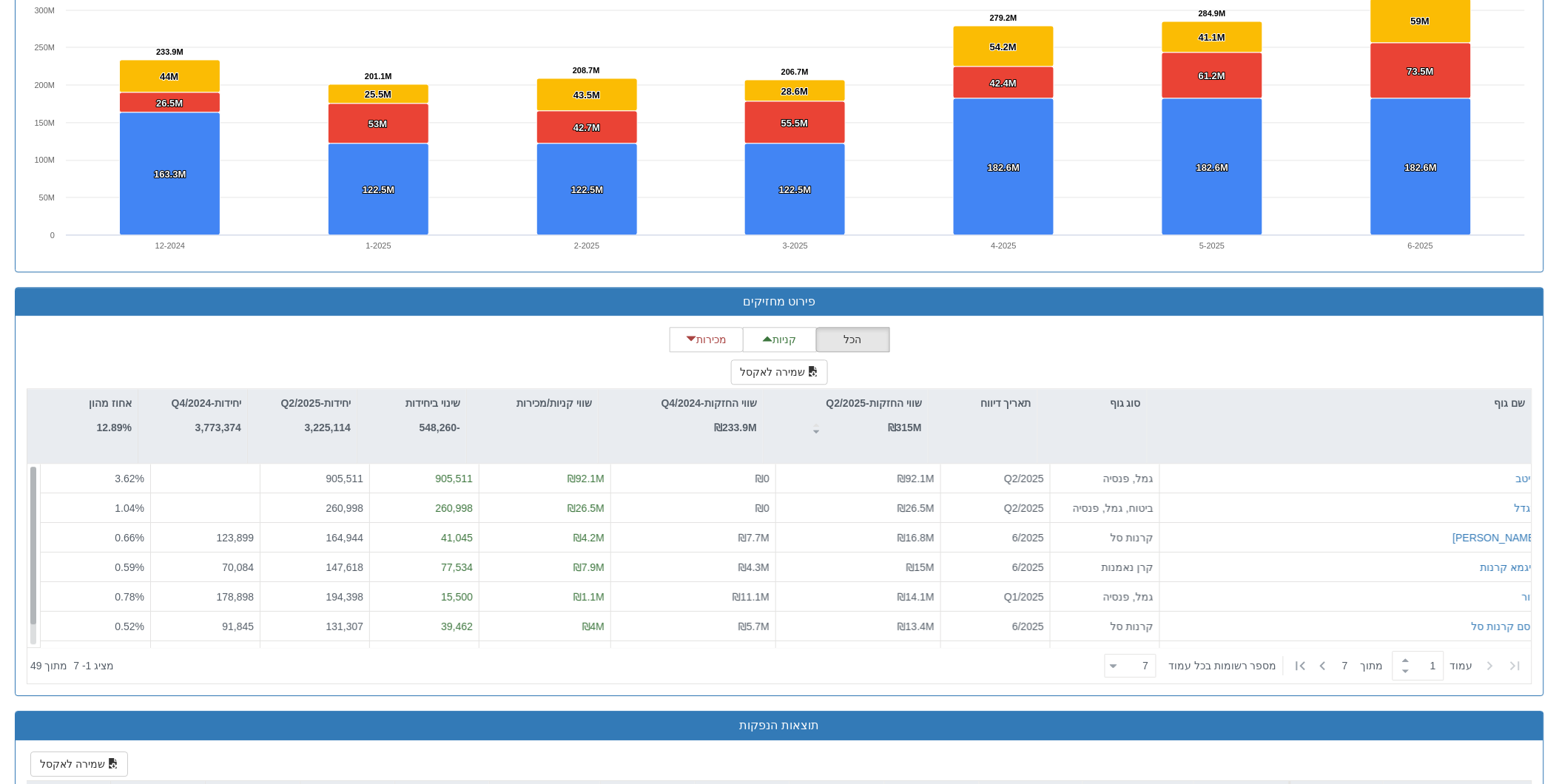
scroll to position [24, 0]
drag, startPoint x: 36, startPoint y: 549, endPoint x: 32, endPoint y: 580, distance: 31.3
click at [32, 580] on div at bounding box center [33, 565] width 6 height 158
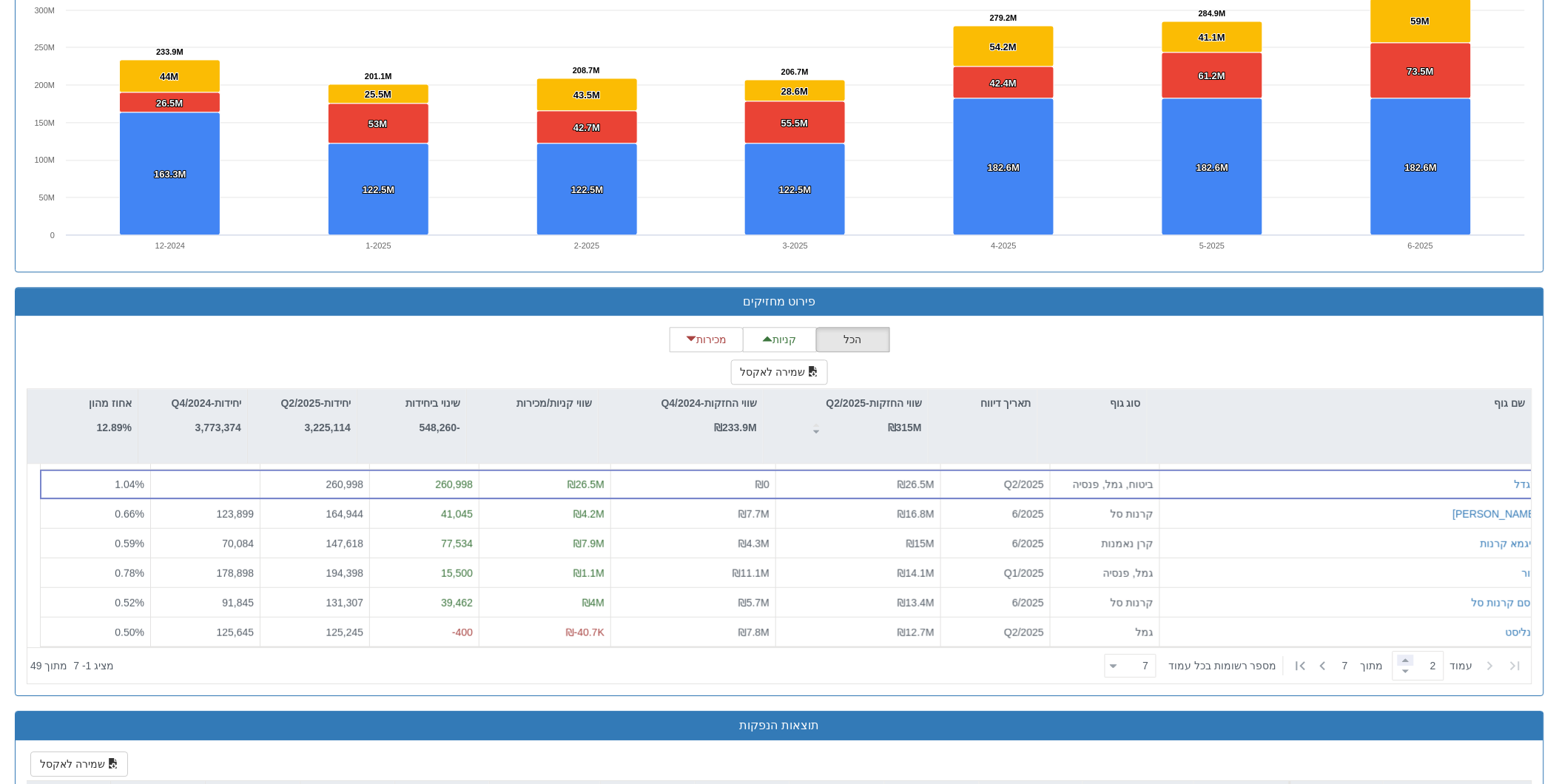
click at [1398, 663] on span at bounding box center [1406, 660] width 16 height 11
drag, startPoint x: 33, startPoint y: 550, endPoint x: 9, endPoint y: 579, distance: 37.6
click at [9, 579] on div "פירוט מחזיקים הכל קניות מכירות שמירה לאקסל שם גוף סוג גוף תאריך דיווח שווי החזק…" at bounding box center [779, 499] width 1551 height 424
click at [1406, 659] on span at bounding box center [1406, 660] width 16 height 11
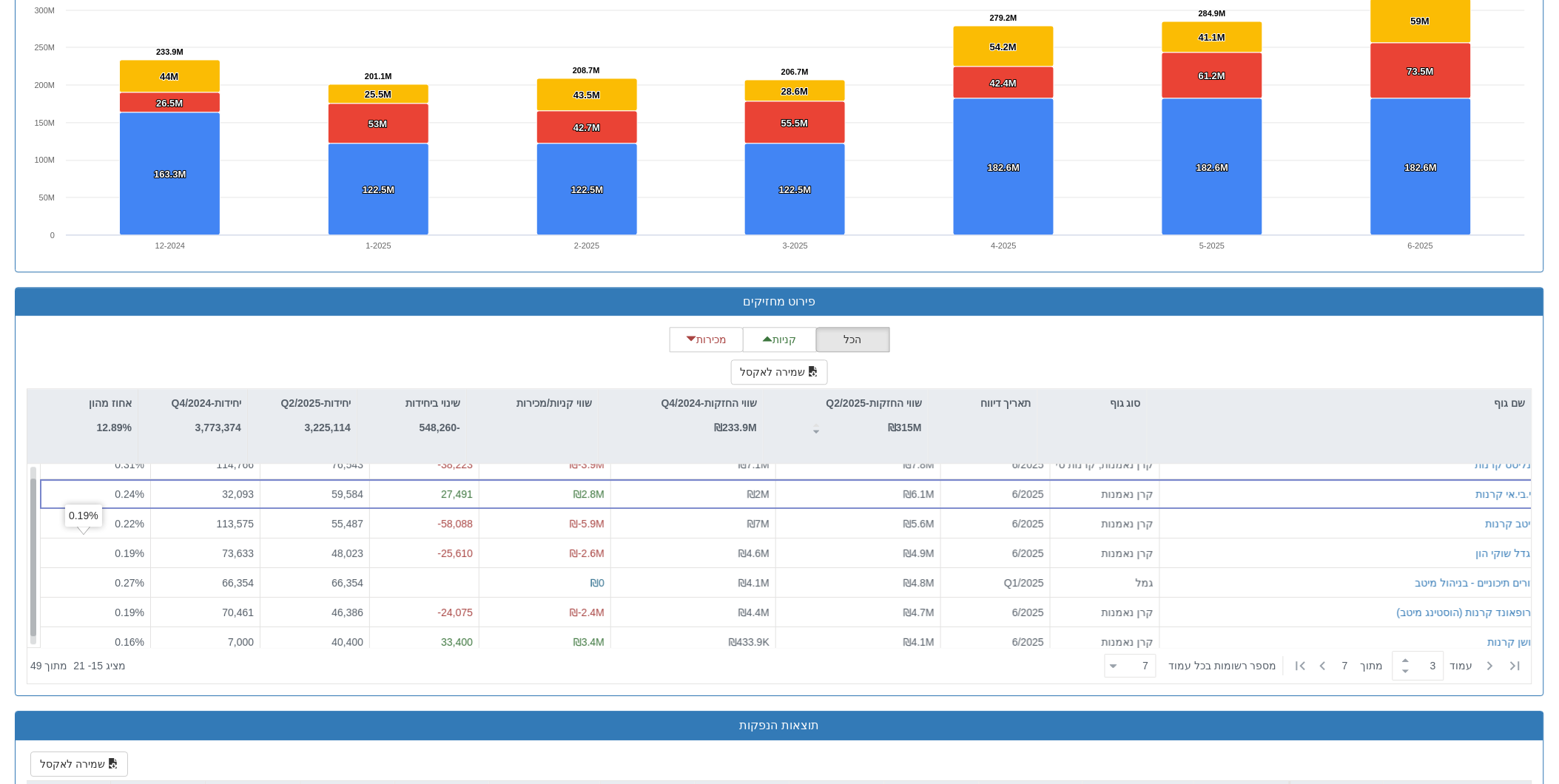
scroll to position [0, 0]
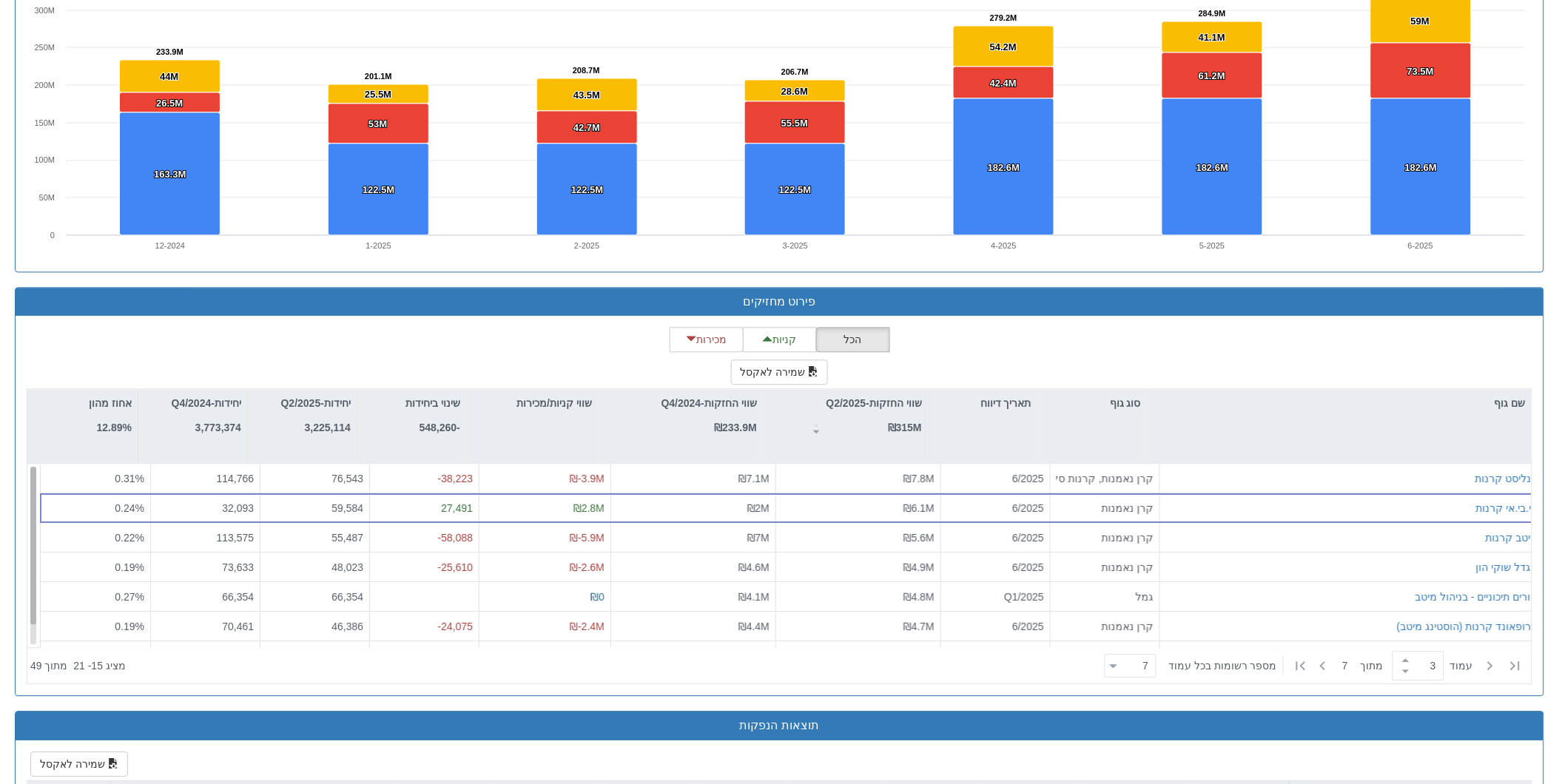
drag, startPoint x: 33, startPoint y: 540, endPoint x: 37, endPoint y: 518, distance: 22.4
click at [36, 518] on div at bounding box center [33, 546] width 6 height 158
click at [1398, 662] on span at bounding box center [1406, 660] width 16 height 11
click at [1403, 669] on span at bounding box center [1406, 671] width 16 height 11
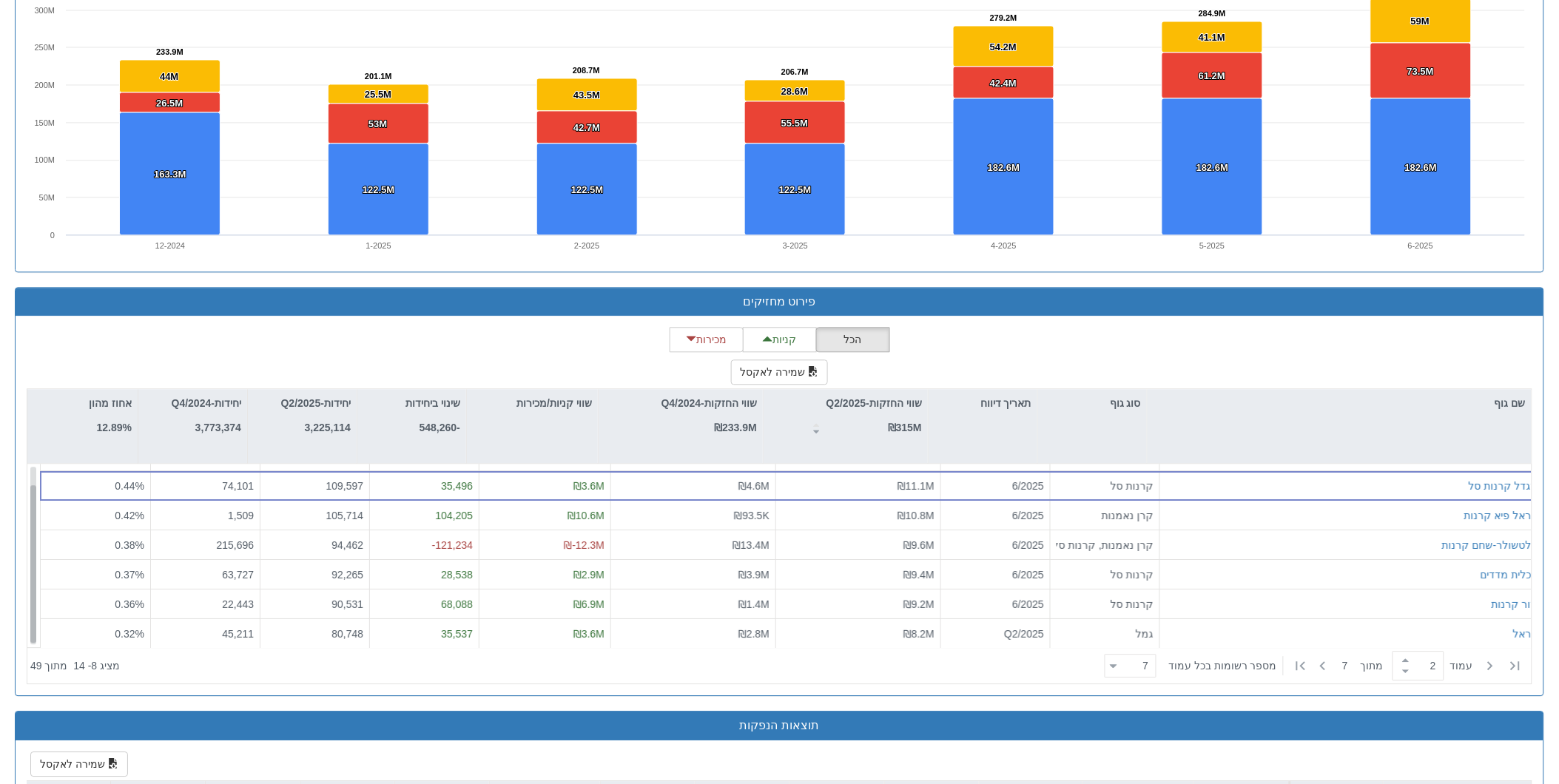
scroll to position [24, 0]
drag, startPoint x: 32, startPoint y: 545, endPoint x: 16, endPoint y: 577, distance: 35.8
click at [16, 577] on div "הכל קניות מכירות שמירה לאקסל שם גוף סוג גוף תאריך דיווח שווי החזקות-Q2/2025 ₪31…" at bounding box center [779, 505] width 1528 height 379
click at [1403, 669] on span at bounding box center [1406, 671] width 16 height 11
type input "1"
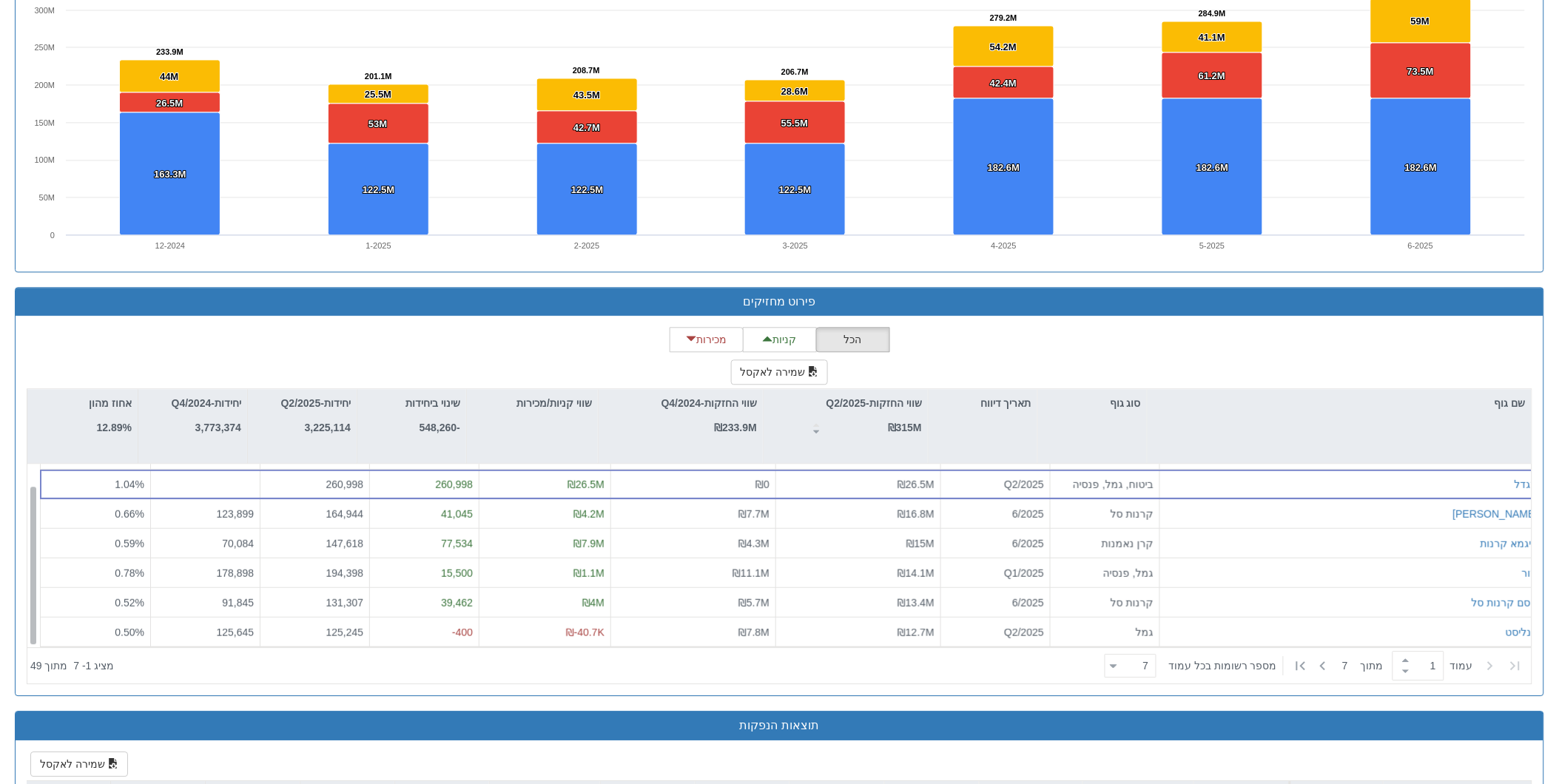
drag, startPoint x: 32, startPoint y: 516, endPoint x: 16, endPoint y: 571, distance: 57.3
click at [16, 571] on div "הכל קניות מכירות שמירה לאקסל שם גוף סוג גוף תאריך דיווח שווי החזקות-Q2/2025 ₪31…" at bounding box center [779, 505] width 1528 height 379
